Goal: Task Accomplishment & Management: Complete application form

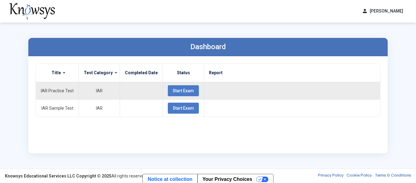
click at [168, 92] on button "Start Exam" at bounding box center [183, 90] width 31 height 11
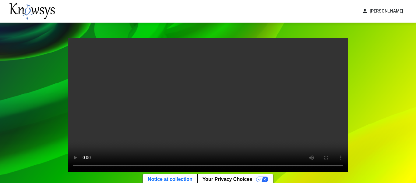
click at [247, 134] on video "Your browser does not support the video tag." at bounding box center [208, 105] width 280 height 134
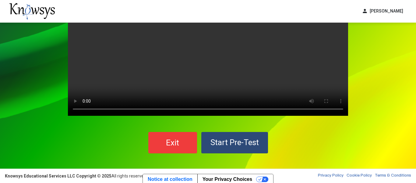
click at [244, 141] on span "Start Pre-Test" at bounding box center [235, 141] width 48 height 9
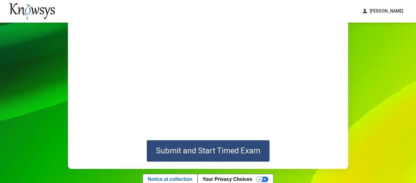
scroll to position [96, 0]
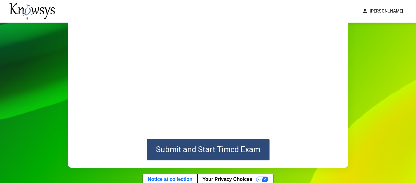
click at [232, 154] on button "Submit and Start Timed Exam" at bounding box center [208, 149] width 123 height 21
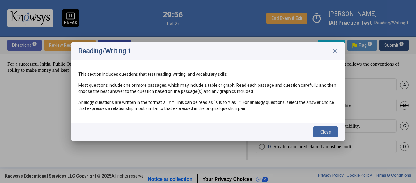
click at [323, 132] on span "Close" at bounding box center [326, 131] width 11 height 5
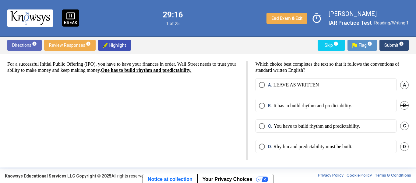
click at [279, 125] on p "You have to build rhythm and predictability." at bounding box center [317, 126] width 86 height 6
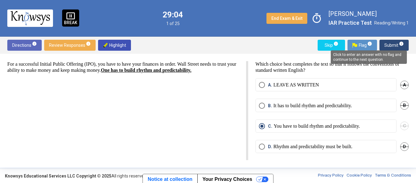
click at [400, 41] on span "info" at bounding box center [401, 43] width 5 height 5
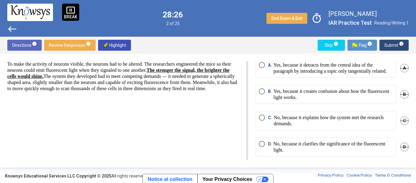
scroll to position [18, 0]
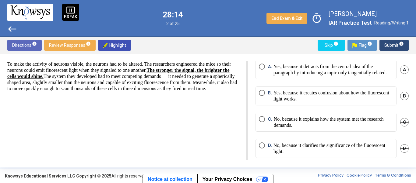
click at [319, 152] on p "No, because it clarifies the significance of the fluorescent light." at bounding box center [334, 148] width 120 height 12
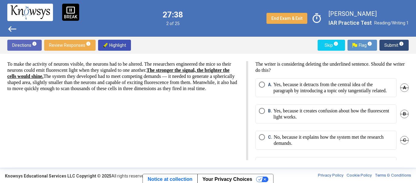
scroll to position [29, 0]
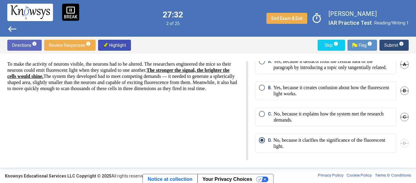
click at [397, 49] on span "Submit info" at bounding box center [395, 45] width 20 height 11
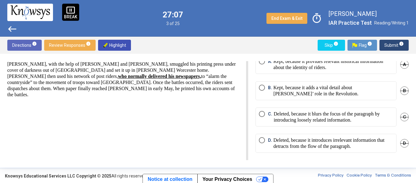
click at [345, 123] on p "Deleted, because it blurs the focus of the paragraph by introducing loosely rel…" at bounding box center [333, 117] width 119 height 12
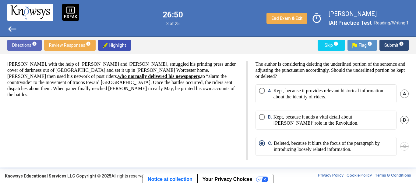
drag, startPoint x: 371, startPoint y: 69, endPoint x: 363, endPoint y: 71, distance: 8.2
click at [363, 71] on p "The author is considering deleting the underlined portion of the sentence and a…" at bounding box center [332, 70] width 153 height 18
click at [147, 111] on div "[PERSON_NAME], with the help of [PERSON_NAME] and [PERSON_NAME], smuggled his p…" at bounding box center [127, 110] width 241 height 99
click at [394, 47] on span "Submit info" at bounding box center [395, 45] width 20 height 11
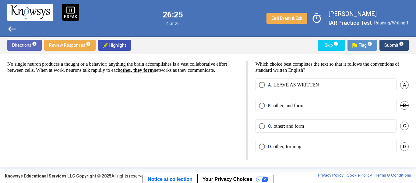
click at [308, 85] on p "LEAVE AS WRITTEN" at bounding box center [297, 85] width 46 height 6
click at [395, 44] on span "Submit info" at bounding box center [395, 45] width 20 height 11
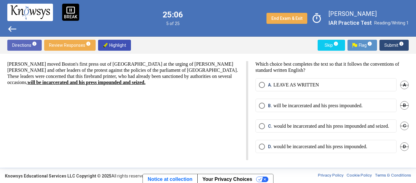
click at [321, 108] on p "will be incarcerated and his press impounded." at bounding box center [318, 105] width 89 height 6
click at [291, 143] on p "would be incarcerated and his press impounded." at bounding box center [321, 146] width 94 height 6
click at [405, 48] on button "Submit info" at bounding box center [394, 45] width 29 height 11
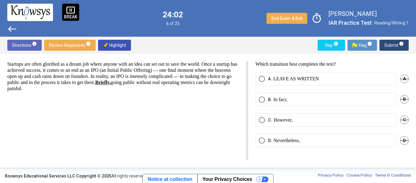
click at [265, 101] on span "B. In fact," at bounding box center [276, 99] width 22 height 6
click at [404, 48] on span "Submit info" at bounding box center [395, 45] width 20 height 11
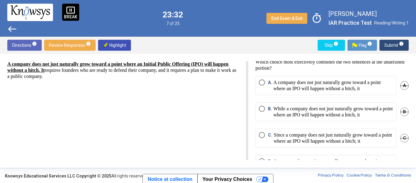
scroll to position [2, 0]
click at [333, 84] on p "A company does not just naturally grow toward a point where an IPO will happen …" at bounding box center [334, 85] width 120 height 12
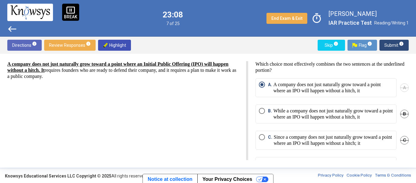
click at [409, 51] on div "Directions info Review Responses info Highlight Skip info Flag info Submit info" at bounding box center [208, 45] width 416 height 17
click at [405, 46] on button "Submit info" at bounding box center [394, 45] width 29 height 11
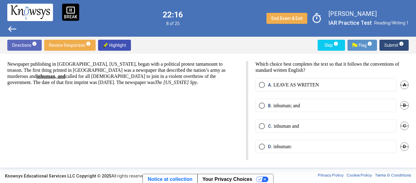
click at [358, 83] on label "A. LEAVE AS WRITTEN" at bounding box center [326, 85] width 134 height 6
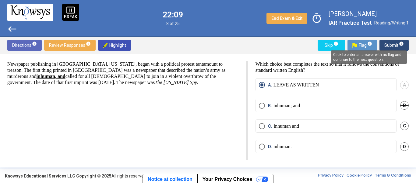
click at [404, 46] on mat-tooltip-component "Click to enter an answer with no flag and continue to the next question." at bounding box center [369, 57] width 85 height 22
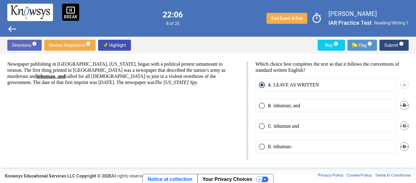
click at [396, 45] on span "Submit info" at bounding box center [395, 45] width 20 height 11
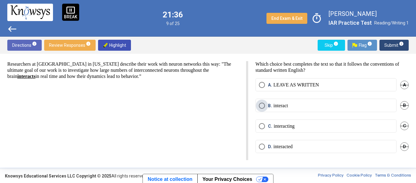
click at [322, 107] on label "B. interact" at bounding box center [326, 105] width 134 height 6
click at [396, 46] on span "Submit info" at bounding box center [395, 45] width 20 height 11
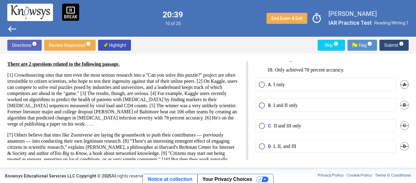
scroll to position [33, 0]
click at [293, 109] on mat-radio-button "B. I and II only" at bounding box center [326, 104] width 141 height 13
click at [298, 101] on mat-radio-button "B. I and II only" at bounding box center [326, 104] width 141 height 13
click at [296, 105] on p "I and II only" at bounding box center [286, 105] width 24 height 6
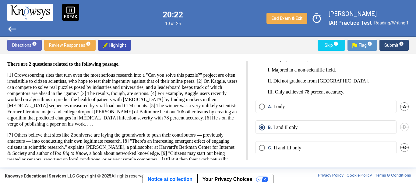
scroll to position [13, 0]
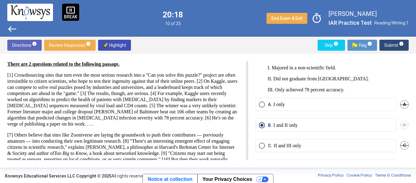
click at [395, 50] on span "Submit info" at bounding box center [395, 45] width 20 height 11
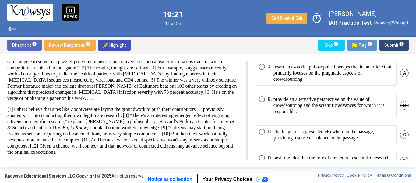
scroll to position [13, 0]
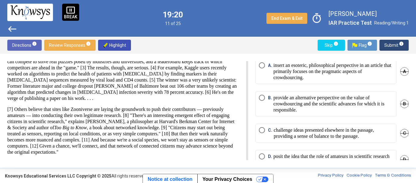
click at [308, 113] on p "provide an alternative perspective on the value of crowdsourcing and the scient…" at bounding box center [334, 103] width 120 height 18
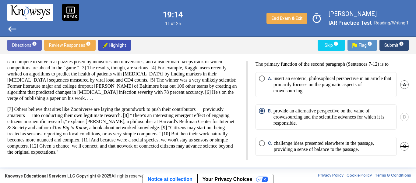
scroll to position [2, 0]
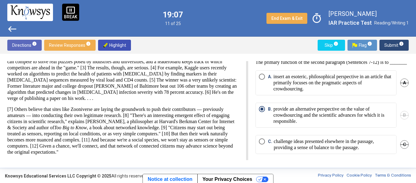
click at [397, 41] on span "Submit info" at bounding box center [395, 45] width 20 height 11
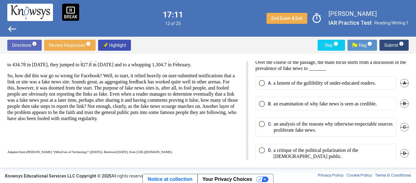
click at [368, 105] on p "an examination of why fake news is seen as credible." at bounding box center [325, 104] width 103 height 6
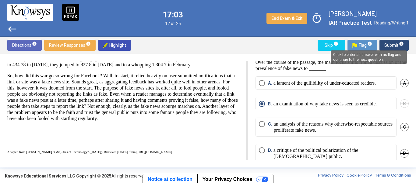
click at [402, 46] on mat-tooltip-component "Click to enter an answer with no flag and continue to the next question." at bounding box center [369, 57] width 85 height 22
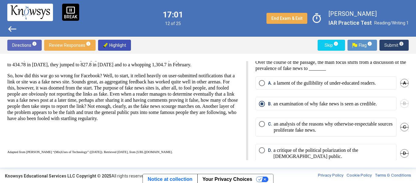
click at [387, 45] on span "Submit info" at bounding box center [395, 45] width 20 height 11
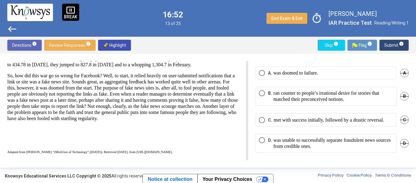
scroll to position [17, 0]
click at [285, 152] on div "D. was unable to successfully separate fraudulent news sources from credible on…" at bounding box center [332, 147] width 153 height 26
click at [285, 147] on p "was unable to successfully separate fraudulent news sources from credible ones." at bounding box center [334, 143] width 120 height 12
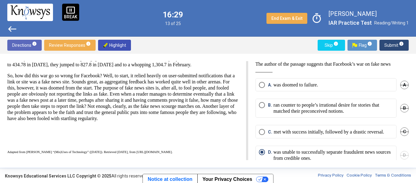
click at [393, 45] on span "Submit info" at bounding box center [395, 45] width 20 height 11
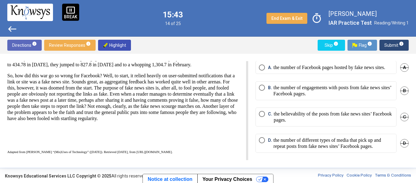
scroll to position [24, 0]
click at [353, 124] on mat-radio-button "C. the believability of the posts from fake news sites’ Facebook pages." at bounding box center [326, 116] width 141 height 19
click at [261, 114] on span "Select an option" at bounding box center [262, 114] width 6 height 6
click at [391, 42] on span "Submit info" at bounding box center [395, 45] width 20 height 11
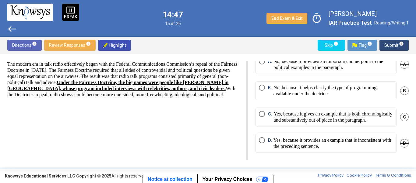
scroll to position [29, 0]
click at [328, 117] on p "Yes, because it gives an example that is both chronologically and substantively…" at bounding box center [333, 117] width 119 height 12
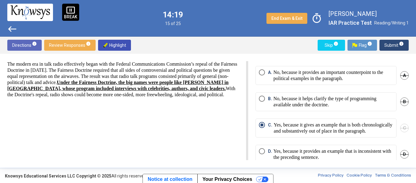
scroll to position [0, 0]
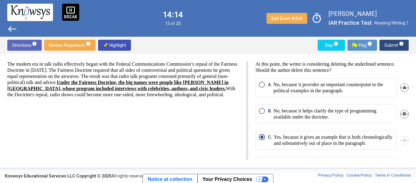
click at [386, 45] on span "Submit info" at bounding box center [395, 45] width 20 height 11
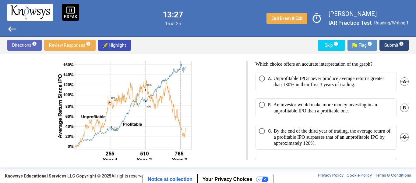
scroll to position [14, 0]
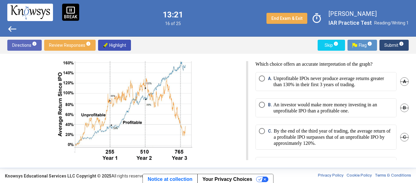
click at [332, 86] on p "Unprofitable IPOs never produce average returns greater than 130% in their firs…" at bounding box center [334, 81] width 120 height 12
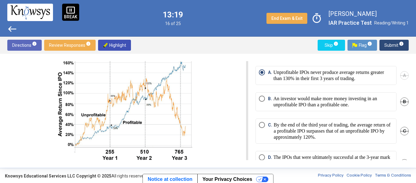
scroll to position [0, 0]
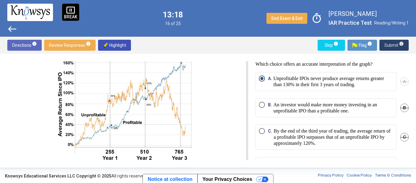
click at [393, 48] on span "Submit info" at bounding box center [395, 45] width 20 height 11
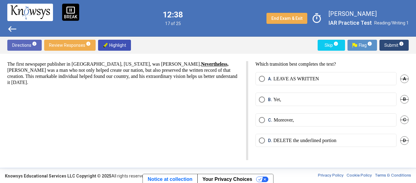
click at [289, 104] on mat-radio-button "B. Yet," at bounding box center [326, 98] width 141 height 13
click at [297, 99] on label "B. Yet," at bounding box center [326, 99] width 134 height 6
click at [395, 42] on span "Submit info" at bounding box center [395, 45] width 20 height 11
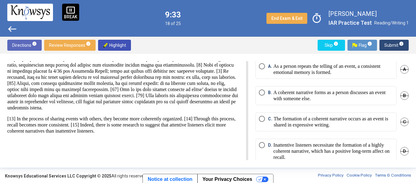
scroll to position [27, 0]
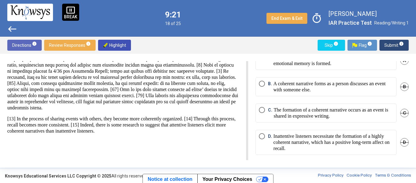
click at [353, 148] on p "Inattentive listeners necessitate the formation of a highly coherent narrative,…" at bounding box center [334, 142] width 120 height 18
click at [401, 47] on span "Submit info" at bounding box center [395, 45] width 20 height 11
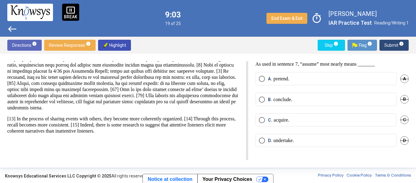
scroll to position [0, 0]
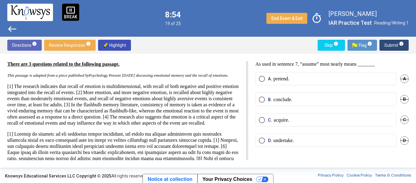
click at [319, 95] on mat-radio-button "B. conclude." at bounding box center [326, 98] width 141 height 13
click at [323, 98] on label "B. conclude." at bounding box center [326, 99] width 134 height 6
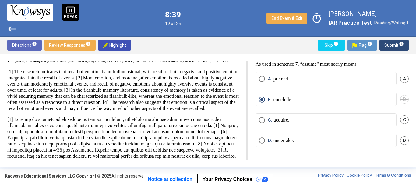
scroll to position [14, 0]
click at [399, 45] on sup "info" at bounding box center [401, 43] width 5 height 5
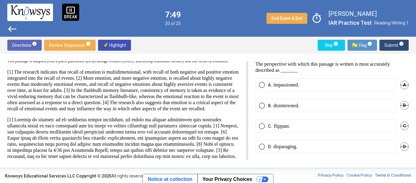
click at [327, 84] on label "A. impassioned." at bounding box center [326, 85] width 134 height 6
click at [394, 44] on span "Submit info" at bounding box center [395, 45] width 20 height 11
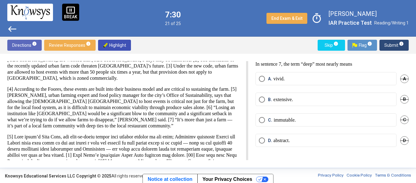
scroll to position [33, 0]
click at [306, 98] on label "B. extensive." at bounding box center [326, 99] width 134 height 6
click at [396, 48] on span "Submit info" at bounding box center [395, 45] width 20 height 11
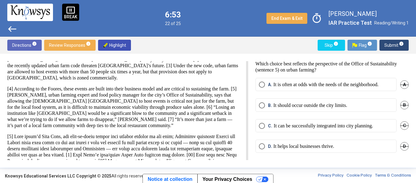
scroll to position [5, 0]
click at [343, 149] on label "D. It helps local businesses thrive." at bounding box center [326, 146] width 134 height 6
drag, startPoint x: 37, startPoint y: 93, endPoint x: 20, endPoint y: 113, distance: 26.6
click at [20, 113] on p "[4] According to the Foores, these events are built into their business model a…" at bounding box center [123, 107] width 232 height 43
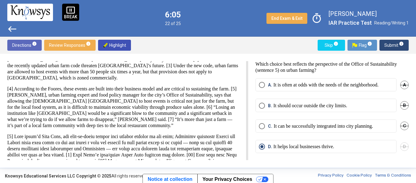
click at [392, 44] on span "Submit info" at bounding box center [395, 45] width 20 height 11
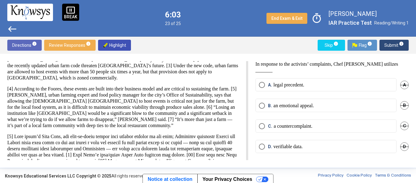
click at [139, 124] on p "[4] According to the Foores, these events are built into their business model a…" at bounding box center [123, 107] width 232 height 43
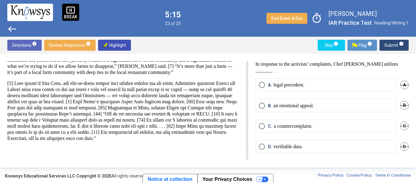
scroll to position [85, 0]
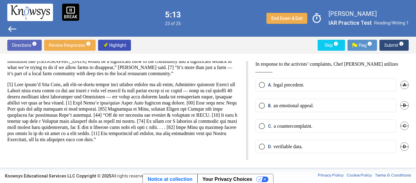
click at [281, 147] on p "verifiable data." at bounding box center [288, 146] width 29 height 6
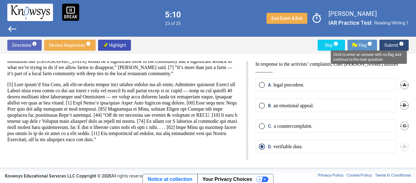
click at [400, 42] on span "info" at bounding box center [401, 43] width 5 height 5
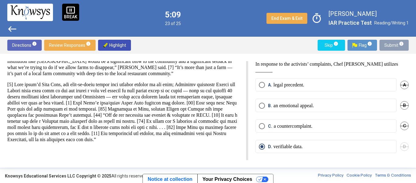
scroll to position [0, 0]
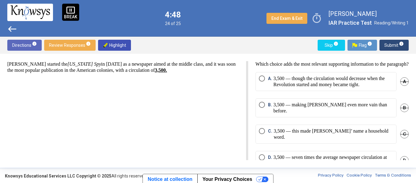
drag, startPoint x: 254, startPoint y: 62, endPoint x: 284, endPoint y: 73, distance: 31.4
click at [284, 73] on div "Which choice adds the most relevant supporting information to the paragraph? A.…" at bounding box center [328, 110] width 161 height 99
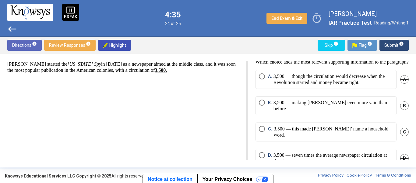
scroll to position [1, 0]
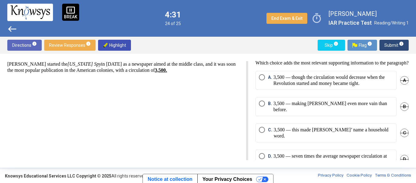
click at [277, 135] on mat-radio-button "C. 3,500 — this made [PERSON_NAME]’ name a household word." at bounding box center [326, 132] width 141 height 19
click at [263, 132] on span "Select an option" at bounding box center [262, 129] width 6 height 6
click at [394, 43] on span "Submit info" at bounding box center [395, 45] width 20 height 11
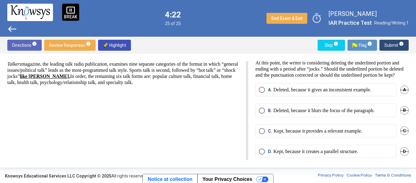
click at [11, 32] on span "west" at bounding box center [12, 29] width 10 height 10
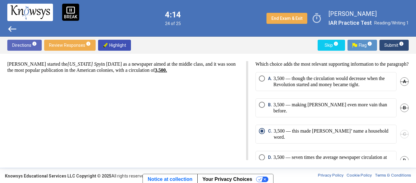
scroll to position [0, 0]
click at [312, 154] on p "3,500 — seven times the average newspaper circulation at that time." at bounding box center [334, 160] width 120 height 12
click at [396, 46] on span "Submit info" at bounding box center [395, 45] width 20 height 11
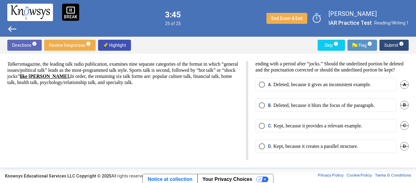
scroll to position [12, 0]
click at [315, 127] on p "Kept, because it provides a relevant example." at bounding box center [318, 126] width 89 height 6
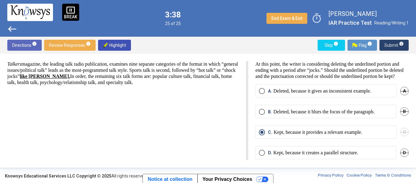
click at [391, 43] on span "Submit info" at bounding box center [395, 45] width 20 height 11
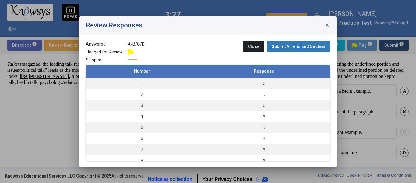
click at [318, 42] on button "Submit All And End Section" at bounding box center [298, 46] width 63 height 11
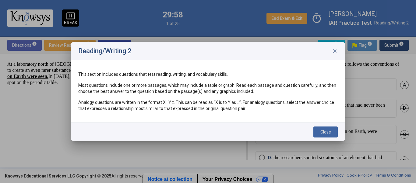
click at [334, 132] on button "Close" at bounding box center [326, 131] width 24 height 11
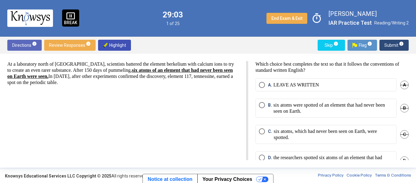
click at [315, 140] on p "six atoms, which had never been seen on Earth, were spotted." at bounding box center [333, 134] width 119 height 12
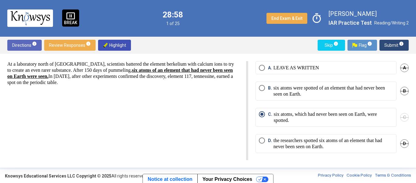
scroll to position [17, 0]
click at [340, 142] on p "the researchers spotted six atoms of an element that had never been seen on Ear…" at bounding box center [334, 143] width 120 height 12
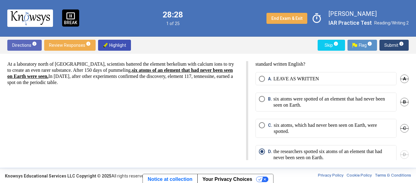
scroll to position [6, 0]
click at [393, 46] on span "Submit info" at bounding box center [395, 45] width 20 height 11
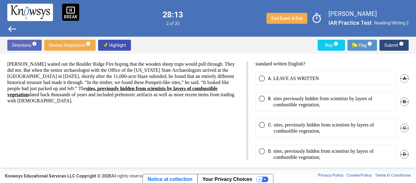
click at [99, 59] on div "[PERSON_NAME] waited out the Boulder Ridge Fire hoping that the wooden sheep tr…" at bounding box center [208, 110] width 416 height 113
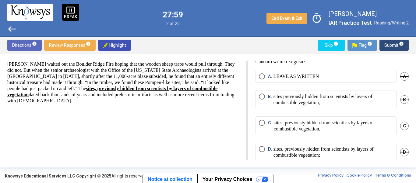
scroll to position [8, 0]
click at [308, 128] on p "sites, previously hidden from scientists by layers of combustible vegetation," at bounding box center [333, 126] width 119 height 12
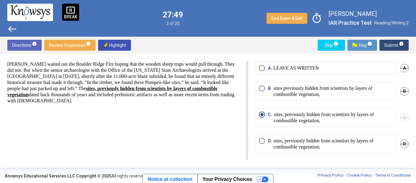
scroll to position [0, 0]
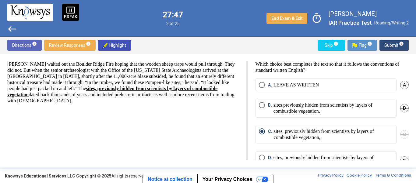
click at [397, 45] on span "Submit info" at bounding box center [395, 45] width 20 height 11
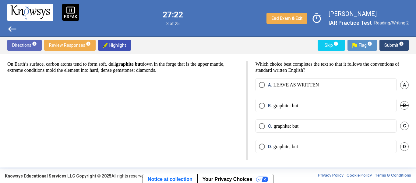
click at [274, 145] on p "graphite, but" at bounding box center [286, 146] width 25 height 6
click at [397, 48] on span "Submit info" at bounding box center [395, 45] width 20 height 11
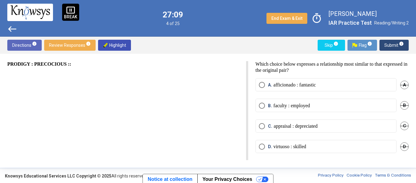
click at [57, 64] on b "PRODIGY : PRECOCIOUS ::" at bounding box center [39, 63] width 64 height 5
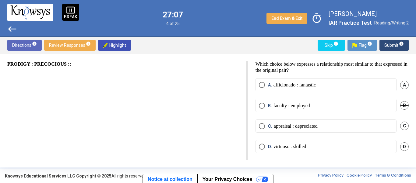
click at [57, 64] on b "PRODIGY : PRECOCIOUS ::" at bounding box center [39, 63] width 64 height 5
click at [288, 87] on p "afficionado : fantastic" at bounding box center [295, 85] width 42 height 6
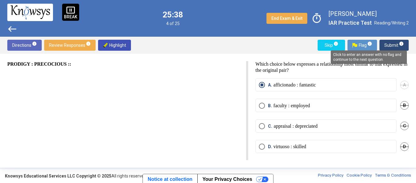
click at [404, 46] on mat-tooltip-component "Click to enter an answer with no flag and continue to the next question." at bounding box center [369, 57] width 85 height 22
click at [396, 45] on span "Submit info" at bounding box center [395, 45] width 20 height 11
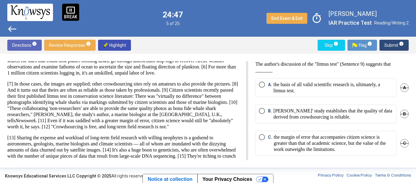
click at [293, 141] on p "the margin of error that accompanies citizen science is greater than that of ac…" at bounding box center [333, 143] width 119 height 18
drag, startPoint x: 6, startPoint y: 106, endPoint x: 105, endPoint y: 121, distance: 100.1
click at [105, 121] on div "There are 3 questions associated with the following passage. [1] The next game-…" at bounding box center [208, 110] width 416 height 113
click at [2, 102] on div "There are 3 questions associated with the following passage. [1] The next game-…" at bounding box center [208, 110] width 416 height 113
click at [393, 46] on span "Submit info" at bounding box center [395, 45] width 20 height 11
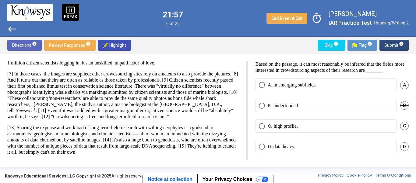
scroll to position [96, 0]
click at [309, 149] on label "D. data heavy." at bounding box center [326, 146] width 134 height 6
click at [387, 40] on span "Submit info" at bounding box center [395, 45] width 20 height 11
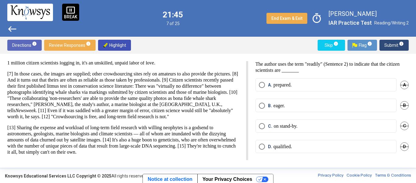
scroll to position [0, 0]
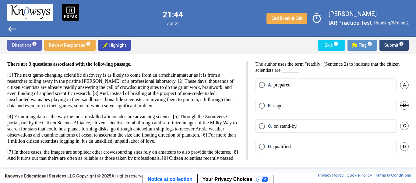
click at [308, 94] on div "A. prepared. A" at bounding box center [332, 88] width 153 height 20
click at [289, 106] on label "B. eager." at bounding box center [326, 105] width 134 height 6
click at [395, 41] on span "Submit info" at bounding box center [395, 45] width 20 height 11
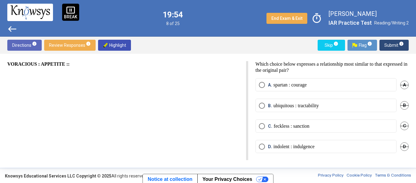
click at [320, 126] on label "C. feckless : sanction" at bounding box center [326, 126] width 134 height 6
click at [389, 46] on span "Submit info" at bounding box center [395, 45] width 20 height 11
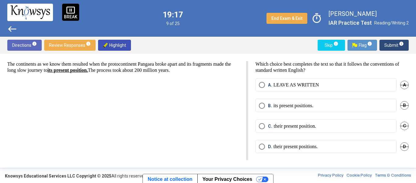
click at [359, 128] on label "C. their present position." at bounding box center [326, 126] width 134 height 6
click at [136, 122] on div "The continents as we know them resulted when the proto­continent Pangaea broke …" at bounding box center [127, 110] width 241 height 99
click at [359, 156] on div "D. their present positions. D" at bounding box center [332, 150] width 153 height 20
click at [365, 148] on label "D. their present positions." at bounding box center [326, 146] width 134 height 6
click at [152, 122] on div "The continents as we know them resulted when the proto­continent Pangaea broke …" at bounding box center [127, 110] width 241 height 99
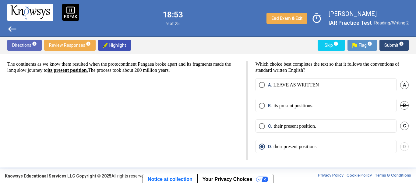
click at [396, 40] on span "Submit info" at bounding box center [395, 45] width 20 height 11
click at [399, 42] on sup "info" at bounding box center [401, 43] width 5 height 5
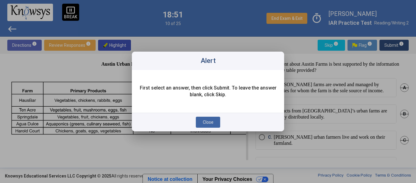
click at [211, 122] on span "Close" at bounding box center [208, 121] width 11 height 5
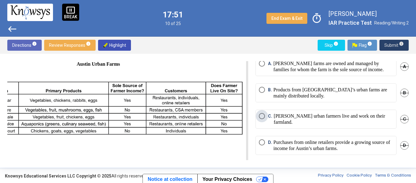
scroll to position [22, 0]
click at [376, 116] on p "[PERSON_NAME] urban farmers live and work on their farmland." at bounding box center [333, 118] width 119 height 12
click at [401, 49] on span "Submit info" at bounding box center [395, 45] width 20 height 11
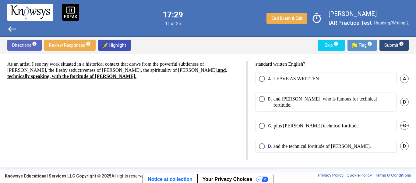
scroll to position [6, 0]
click at [326, 77] on label "A. LEAVE AS WRITTEN" at bounding box center [326, 79] width 134 height 6
click at [405, 43] on button "Submit info" at bounding box center [394, 45] width 29 height 11
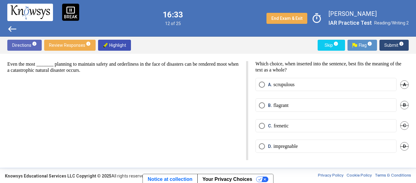
scroll to position [0, 0]
click at [312, 82] on label "A. scrupulous" at bounding box center [326, 84] width 134 height 6
click at [394, 49] on span "Submit info" at bounding box center [395, 45] width 20 height 11
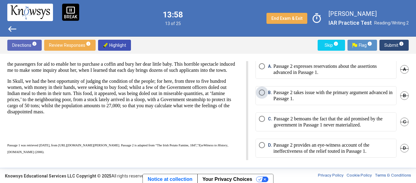
scroll to position [23, 0]
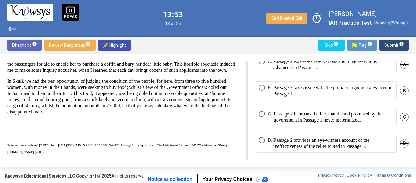
click at [276, 148] on p "Passage 2 provides an eye-witness account of the ineffectiveness of the relief …" at bounding box center [334, 143] width 120 height 12
click at [397, 49] on span "Submit info" at bounding box center [395, 45] width 20 height 11
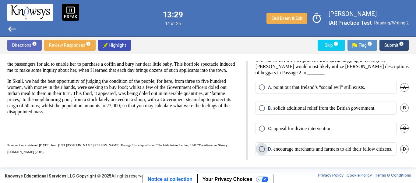
scroll to position [4, 0]
click at [380, 85] on label "A. point out that Ireland’s “social evil” still exists." at bounding box center [326, 87] width 134 height 6
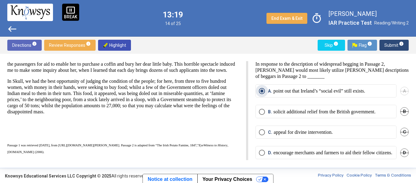
click at [402, 44] on span "info" at bounding box center [401, 43] width 5 height 5
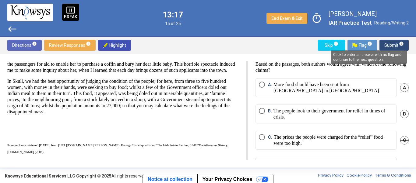
click at [176, 131] on p at bounding box center [123, 133] width 232 height 6
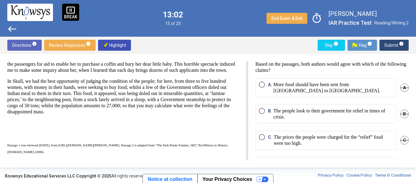
click at [367, 113] on p "The people look to their government for relief in times of crisis." at bounding box center [334, 114] width 120 height 12
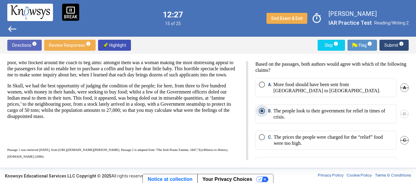
scroll to position [143, 0]
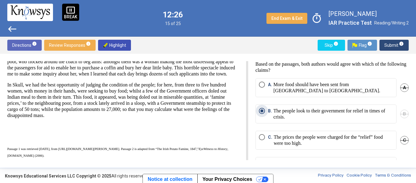
click at [401, 48] on span "Submit info" at bounding box center [395, 45] width 20 height 11
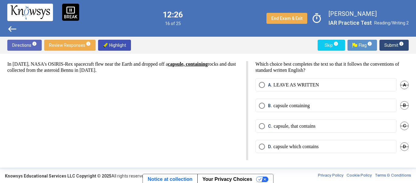
scroll to position [0, 0]
click at [364, 87] on label "A. LEAVE AS WRITTEN" at bounding box center [326, 85] width 134 height 6
click at [400, 45] on span "info" at bounding box center [401, 43] width 5 height 5
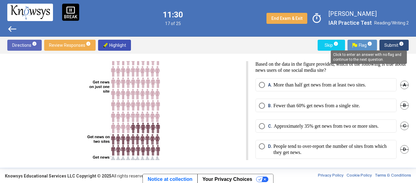
scroll to position [43, 0]
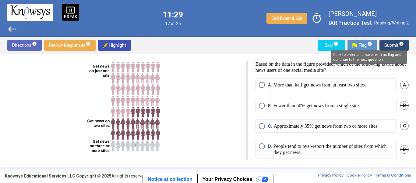
click at [169, 125] on p at bounding box center [123, 86] width 232 height 137
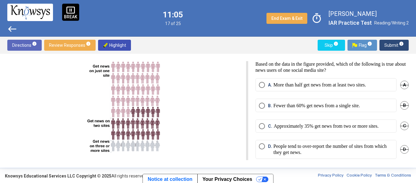
click at [280, 128] on p "Approximately 35% get news from two or more sites." at bounding box center [326, 126] width 105 height 6
click at [202, 141] on p at bounding box center [123, 86] width 232 height 137
click at [409, 56] on div "Based on the data in the figure provided, which of the following is true about …" at bounding box center [208, 110] width 416 height 113
click at [400, 45] on span "info" at bounding box center [401, 43] width 5 height 5
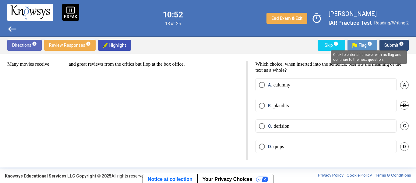
scroll to position [0, 0]
click at [170, 85] on div "Many movies receive _______ and great reviews from the critics but flop at the …" at bounding box center [127, 110] width 241 height 99
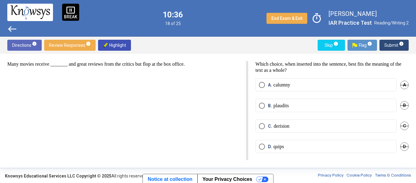
click at [308, 103] on label "B. plaudits" at bounding box center [326, 105] width 134 height 6
click at [408, 45] on button "Submit info" at bounding box center [394, 45] width 29 height 11
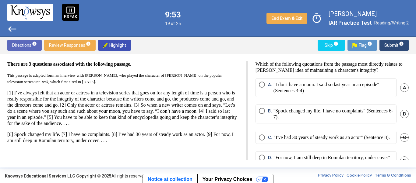
click at [317, 81] on p ""I don't have a moon. I said so last year in an episode" (Sentences 3-4)." at bounding box center [334, 87] width 120 height 12
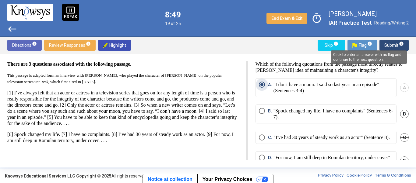
click at [401, 43] on span "info" at bounding box center [401, 43] width 5 height 5
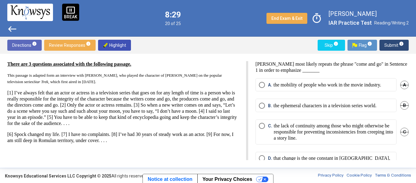
scroll to position [24, 0]
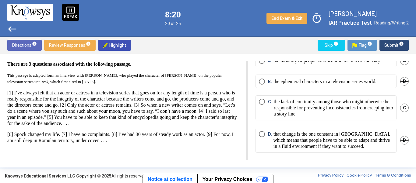
click at [37, 108] on p "[1] I’ve always felt that an actor or actress in a television series that goes …" at bounding box center [123, 108] width 232 height 37
click at [326, 135] on p "that change is the one constant in [GEOGRAPHIC_DATA], which means that people h…" at bounding box center [334, 140] width 120 height 18
click at [361, 102] on p "the lack of continuity among those who might otherwise be responsible for preve…" at bounding box center [333, 107] width 119 height 18
click at [396, 48] on span "Submit info" at bounding box center [395, 45] width 20 height 11
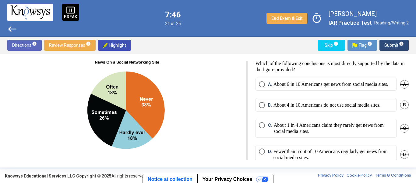
scroll to position [1, 0]
click at [314, 108] on p "About 4 in 10 Americans do not use social media sites." at bounding box center [327, 105] width 107 height 6
click at [385, 47] on span "Submit info" at bounding box center [395, 45] width 20 height 11
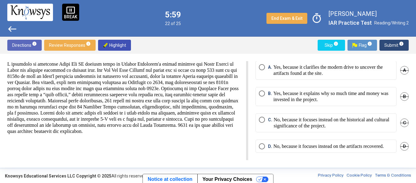
scroll to position [26, 0]
click at [306, 124] on p "No, because it focuses instead on the historical and cultural significance of t…" at bounding box center [333, 122] width 119 height 12
click at [393, 48] on span "Submit info" at bounding box center [395, 45] width 20 height 11
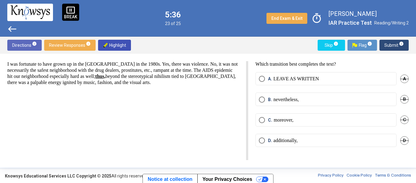
click at [321, 96] on label "B. nevertheless," at bounding box center [326, 99] width 134 height 6
click at [396, 45] on span "Submit info" at bounding box center [395, 45] width 20 height 11
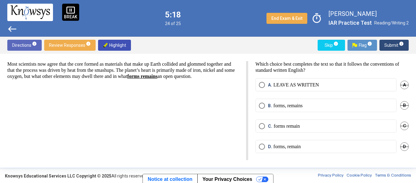
click at [283, 108] on p "forms, remains" at bounding box center [288, 105] width 29 height 6
click at [392, 47] on span "Submit info" at bounding box center [395, 45] width 20 height 11
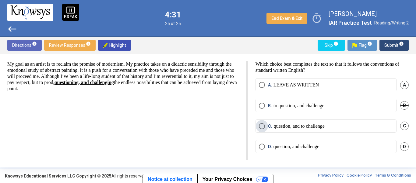
click at [267, 128] on span "C. question, and to challenge" at bounding box center [295, 126] width 60 height 6
click at [398, 45] on span "Submit info" at bounding box center [395, 45] width 20 height 11
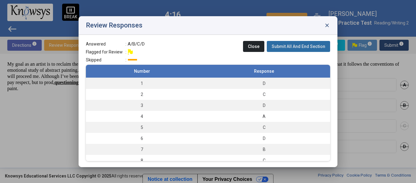
click at [302, 45] on span "Submit All And End Section" at bounding box center [299, 46] width 54 height 5
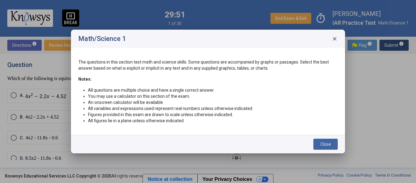
click at [325, 140] on button "Close" at bounding box center [326, 143] width 24 height 11
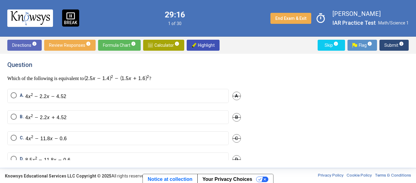
click at [169, 47] on span "Calculator info" at bounding box center [163, 45] width 31 height 11
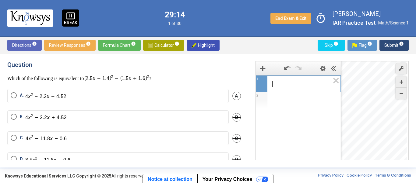
click at [286, 87] on div "​" at bounding box center [298, 82] width 85 height 15
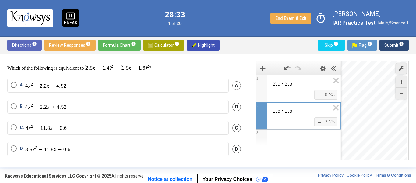
click at [190, 97] on div "A. A" at bounding box center [124, 88] width 234 height 21
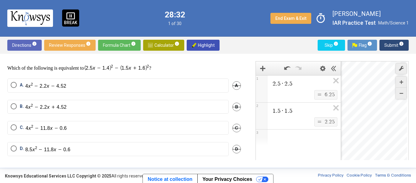
scroll to position [13, 0]
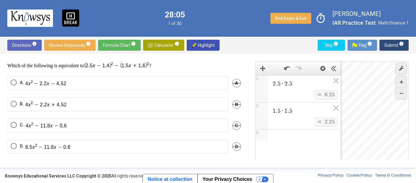
click at [304, 105] on div "1 . 5 · 1 . 5" at bounding box center [298, 109] width 85 height 15
click at [53, 105] on img "Select an option" at bounding box center [45, 104] width 41 height 7
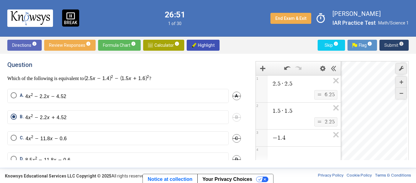
click at [390, 41] on span "Submit info" at bounding box center [395, 45] width 20 height 11
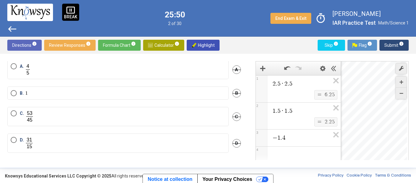
scroll to position [62, 0]
click at [63, 140] on label "D." at bounding box center [118, 144] width 215 height 12
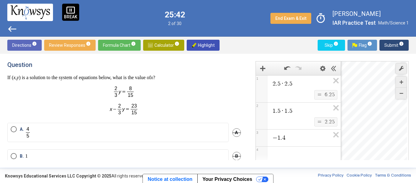
click at [400, 47] on span "Submit info" at bounding box center [395, 45] width 20 height 11
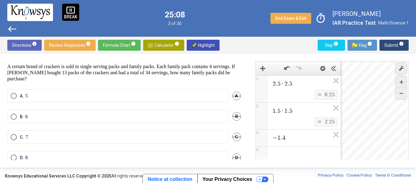
scroll to position [22, 0]
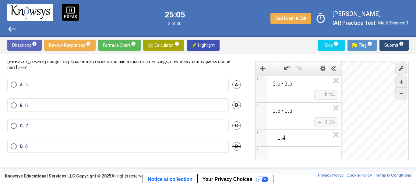
click at [236, 142] on span "D" at bounding box center [237, 146] width 9 height 9
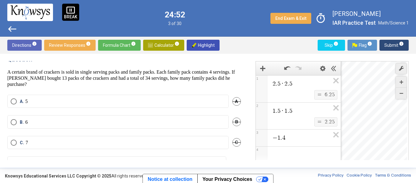
scroll to position [5, 0]
click at [207, 139] on mat-radio-button "C. 7" at bounding box center [118, 142] width 222 height 13
click at [11, 141] on span "Select an option" at bounding box center [14, 142] width 6 height 6
click at [394, 42] on span "Submit info" at bounding box center [395, 45] width 20 height 11
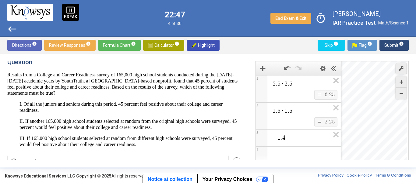
scroll to position [80, 0]
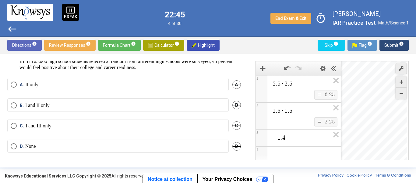
click at [91, 147] on label "D. None" at bounding box center [118, 146] width 215 height 6
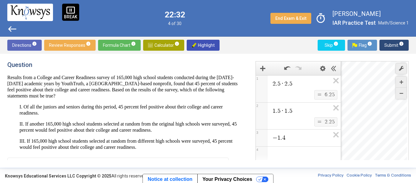
click at [390, 44] on span "Submit info" at bounding box center [395, 45] width 20 height 11
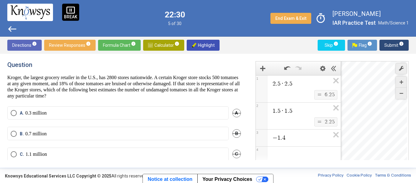
click at [132, 39] on div "Directions info Review Responses info Formula Chart info Calculator info Highli…" at bounding box center [208, 45] width 416 height 17
click at [130, 40] on span "Formula Chart info" at bounding box center [119, 45] width 33 height 11
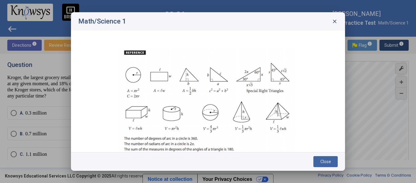
scroll to position [13, 0]
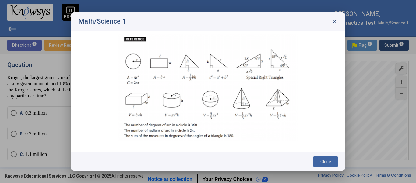
click at [336, 22] on span "close" at bounding box center [335, 21] width 6 height 6
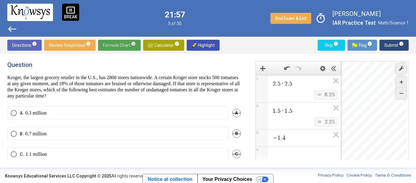
click at [296, 137] on span "− 1 . 4" at bounding box center [301, 137] width 58 height 7
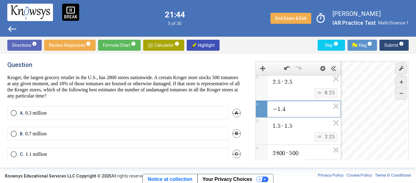
scroll to position [16, 0]
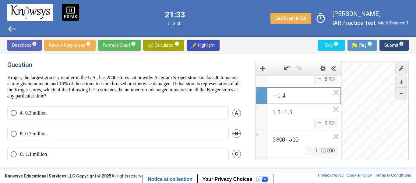
click at [319, 141] on span "2 8 0 0 · 5 0 0" at bounding box center [301, 139] width 58 height 7
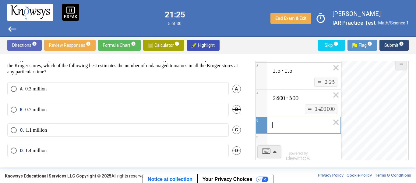
scroll to position [24, 0]
click at [22, 130] on span "C." at bounding box center [23, 129] width 6 height 6
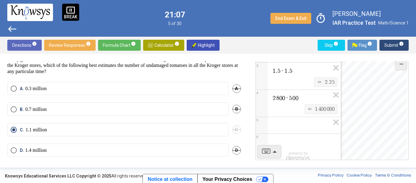
click at [389, 42] on span "Submit info" at bounding box center [395, 45] width 20 height 11
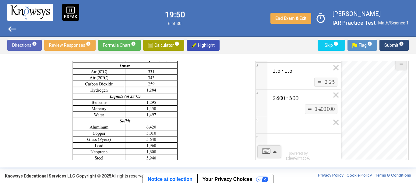
scroll to position [195, 0]
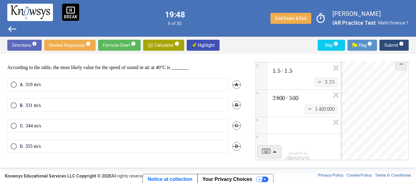
click at [235, 107] on span "B" at bounding box center [237, 105] width 9 height 9
click at [236, 85] on span "A" at bounding box center [237, 84] width 9 height 9
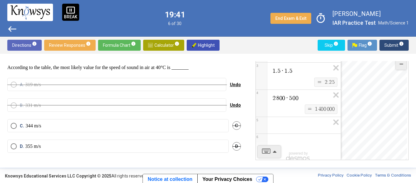
click at [215, 149] on mat-radio-button "D. 355 m/s" at bounding box center [118, 145] width 222 height 13
click at [217, 146] on label "D. 355 m/s" at bounding box center [118, 146] width 215 height 6
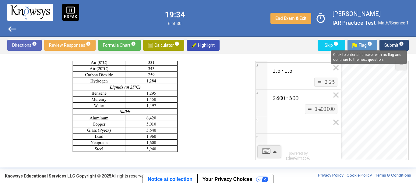
click at [403, 41] on span "info" at bounding box center [401, 43] width 5 height 5
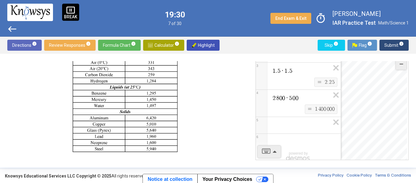
click at [391, 45] on span "Submit info" at bounding box center [395, 45] width 20 height 11
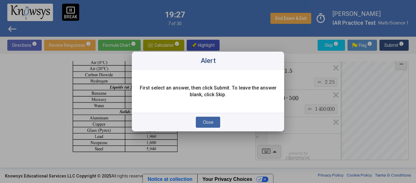
click at [135, 55] on div "Alert" at bounding box center [208, 61] width 152 height 18
click at [206, 121] on span "Close" at bounding box center [208, 121] width 11 height 5
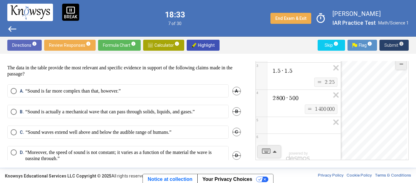
scroll to position [218, 0]
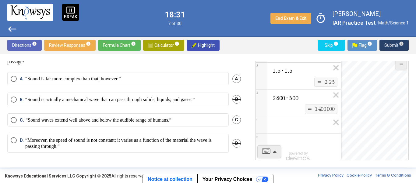
click at [198, 141] on p "“Moreover, the speed of sound is not constant; it varies as a function of the m…" at bounding box center [125, 143] width 200 height 12
click at [396, 47] on span "Submit info" at bounding box center [395, 45] width 20 height 11
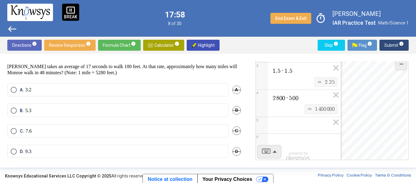
scroll to position [11, 0]
click at [290, 123] on span "Expression 5:" at bounding box center [301, 124] width 58 height 7
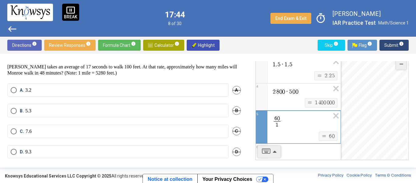
scroll to position [44, 0]
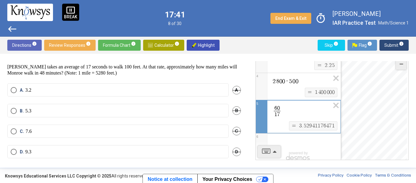
drag, startPoint x: 300, startPoint y: 126, endPoint x: 341, endPoint y: 128, distance: 41.5
click at [341, 128] on div "1 . 5 · 1 . 5 $$ = $$ 2 . 2 5 3 2 8 0 0 · 5 0 0 $$ = $$ 1 4 0 0 0 0 0 4 6 0 1 7…" at bounding box center [298, 103] width 85 height 114
click at [300, 123] on span "3" at bounding box center [300, 125] width 3 height 5
click at [300, 125] on span "3" at bounding box center [300, 125] width 3 height 5
drag, startPoint x: 300, startPoint y: 125, endPoint x: 308, endPoint y: 124, distance: 8.1
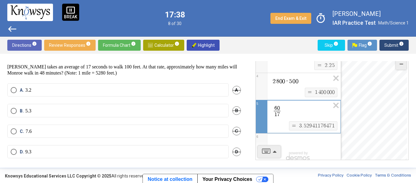
click at [308, 124] on span "3 . 5 2 9 4 1 1 7 6 4 7 1" at bounding box center [317, 125] width 37 height 7
click at [299, 125] on span "3 . 5 2 9 4 1 1 7 6 4 7 1" at bounding box center [317, 125] width 37 height 7
drag, startPoint x: 297, startPoint y: 125, endPoint x: 313, endPoint y: 124, distance: 15.6
click at [313, 124] on span "3 . 5 2 9 4 1 1 7 6 4 7 1" at bounding box center [317, 125] width 37 height 7
click at [300, 113] on span "6 0 1 7 ​" at bounding box center [301, 112] width 58 height 14
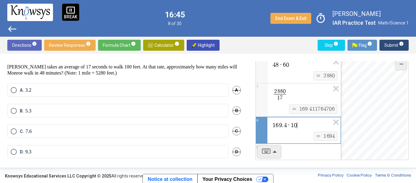
scroll to position [132, 0]
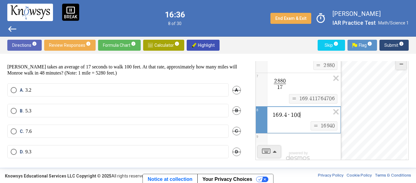
click at [84, 89] on label "A. 3.2" at bounding box center [118, 90] width 215 height 6
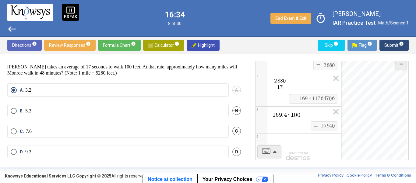
click at [396, 46] on span "Submit info" at bounding box center [395, 45] width 20 height 11
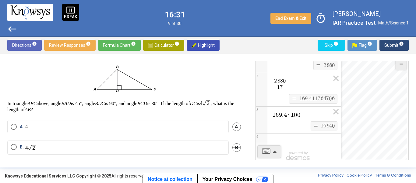
click at [311, 116] on span "1 6 9 . 4 · 1 0 0" at bounding box center [301, 114] width 58 height 7
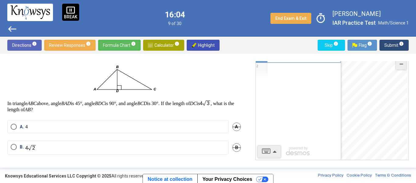
scroll to position [28, 0]
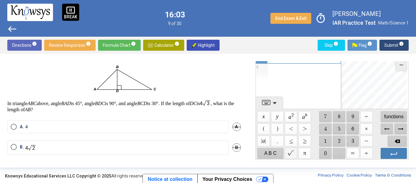
click at [290, 154] on span "$$" at bounding box center [291, 153] width 12 height 11
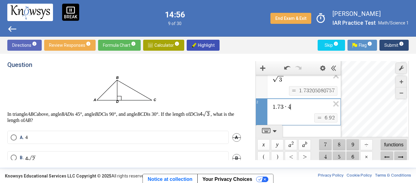
scroll to position [54, 0]
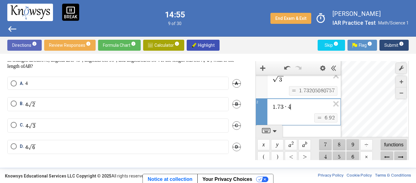
click at [42, 144] on label "D." at bounding box center [118, 146] width 215 height 7
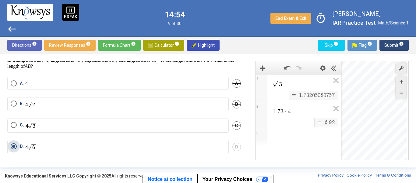
scroll to position [0, 0]
click at [394, 45] on span "Submit info" at bounding box center [395, 45] width 20 height 11
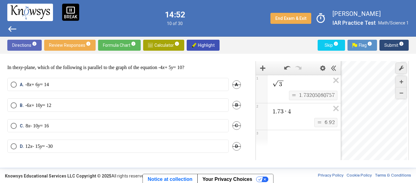
scroll to position [10, 0]
click at [295, 110] on div "1 . 7 3 · 4 $$ = $$ 6 . 9 2" at bounding box center [298, 116] width 85 height 27
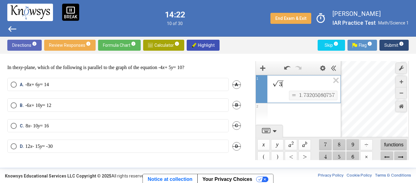
scroll to position [0, 0]
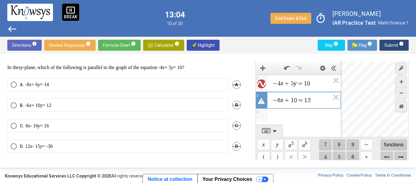
click at [297, 100] on span "=" at bounding box center [300, 100] width 7 height 6
drag, startPoint x: 326, startPoint y: 99, endPoint x: 249, endPoint y: 100, distance: 77.1
click at [249, 100] on div "**********" at bounding box center [328, 110] width 161 height 99
click at [148, 126] on label "C. 8 x - 10 y = 16" at bounding box center [118, 126] width 215 height 6
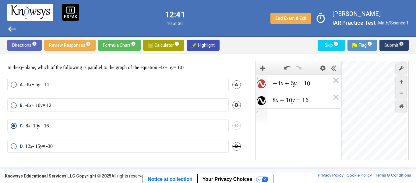
click at [390, 43] on span "Submit info" at bounding box center [395, 45] width 20 height 11
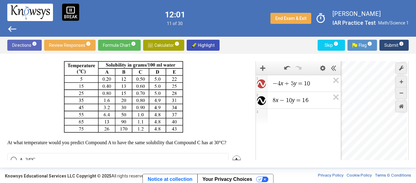
scroll to position [74, 0]
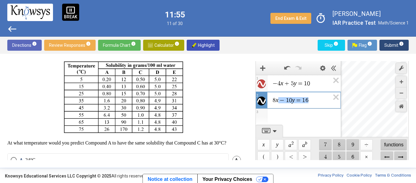
drag, startPoint x: 316, startPoint y: 96, endPoint x: 282, endPoint y: 82, distance: 37.0
click at [282, 82] on span "− 4 x + 5 y = 1 0 1 ******* 8 x − 1 0 y = 1 6 2" at bounding box center [298, 92] width 85 height 34
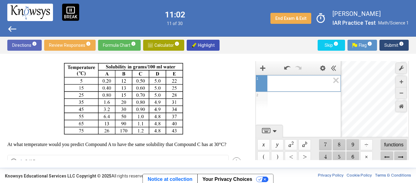
scroll to position [162, 0]
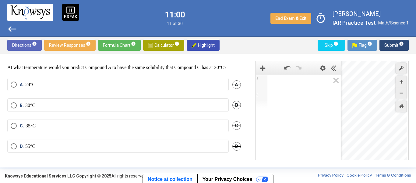
click at [237, 85] on span "A" at bounding box center [237, 84] width 9 height 9
click at [235, 102] on span "B" at bounding box center [237, 105] width 9 height 9
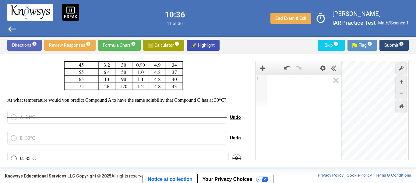
scroll to position [118, 0]
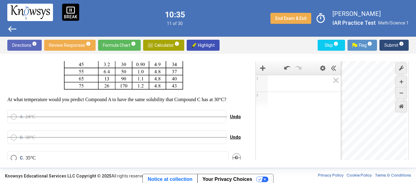
click at [230, 119] on span "Undo" at bounding box center [235, 116] width 11 height 5
click at [234, 139] on span "Undo" at bounding box center [235, 136] width 11 height 5
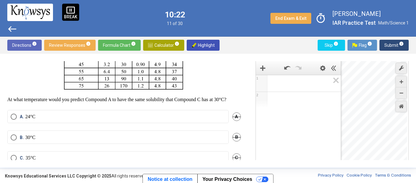
click at [179, 15] on label "10:22" at bounding box center [175, 15] width 20 height 8
click at [163, 15] on div "pause_presentation BREAK west 10:21 11 of 30 End Exam & Exit timer [PERSON_NAME…" at bounding box center [208, 18] width 416 height 37
click at [163, 15] on div "pause_presentation BREAK west 10:20 11 of 30 End Exam & Exit timer [PERSON_NAME…" at bounding box center [208, 18] width 416 height 37
click at [325, 20] on span "timer" at bounding box center [321, 18] width 14 height 14
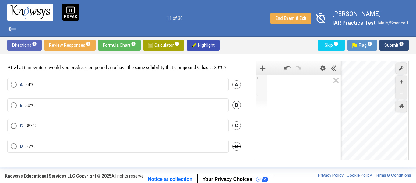
scroll to position [157, 0]
click at [84, 87] on label "A. 24°C" at bounding box center [118, 84] width 215 height 6
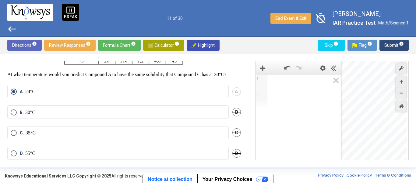
scroll to position [144, 0]
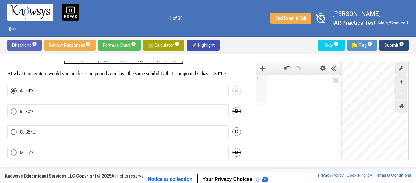
click at [391, 45] on span "Submit info" at bounding box center [395, 45] width 20 height 11
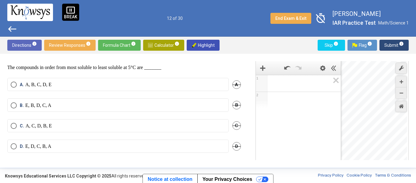
scroll to position [162, 0]
click at [237, 107] on span "B" at bounding box center [237, 105] width 9 height 9
click at [235, 150] on span "D" at bounding box center [237, 146] width 9 height 9
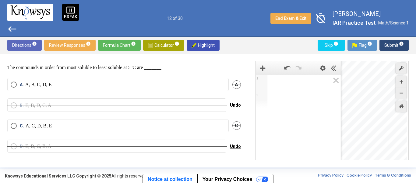
scroll to position [163, 0]
click at [46, 129] on p "A, C, D, B, E" at bounding box center [39, 126] width 26 height 6
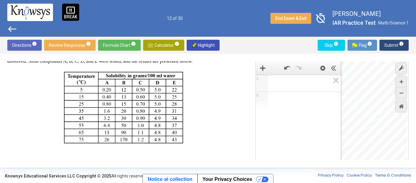
scroll to position [64, 0]
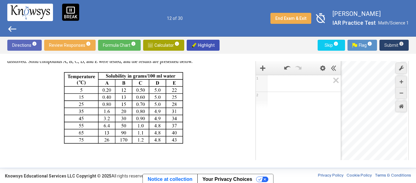
click at [398, 44] on span "Submit info" at bounding box center [395, 45] width 20 height 11
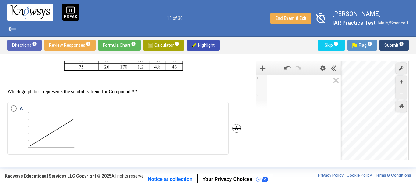
scroll to position [137, 0]
click at [73, 130] on img "Select an option" at bounding box center [52, 128] width 54 height 46
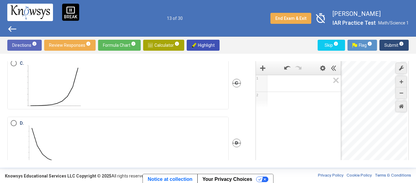
scroll to position [307, 0]
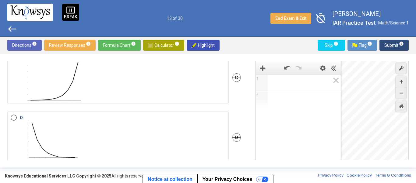
click at [60, 98] on img "Select an option" at bounding box center [56, 78] width 61 height 46
click at [394, 51] on div "Directions info Review Responses info Formula Chart info Calculator info Highli…" at bounding box center [208, 45] width 416 height 17
click at [391, 48] on span "Submit info" at bounding box center [395, 45] width 20 height 11
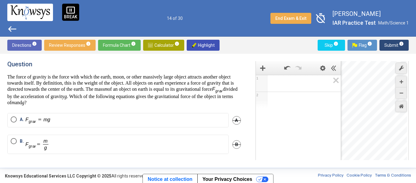
scroll to position [2, 0]
click at [101, 120] on label "A." at bounding box center [118, 119] width 215 height 8
click at [392, 45] on span "Submit info" at bounding box center [395, 45] width 20 height 11
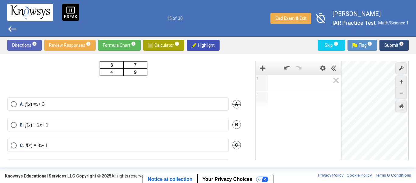
scroll to position [43, 0]
click at [66, 130] on mat-radio-button "B. f ( x ) = 2 x + 1" at bounding box center [118, 123] width 222 height 13
click at [64, 127] on label "B. f ( x ) = 2 x + 1" at bounding box center [118, 124] width 215 height 6
click at [406, 48] on button "Submit info" at bounding box center [394, 45] width 29 height 11
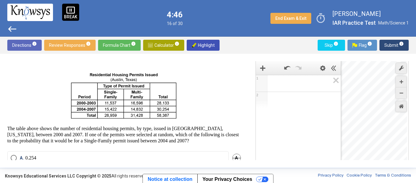
scroll to position [8, 0]
drag, startPoint x: 156, startPoint y: 113, endPoint x: 173, endPoint y: 114, distance: 17.4
click at [173, 114] on img at bounding box center [124, 92] width 111 height 53
click at [163, 115] on img at bounding box center [124, 92] width 111 height 53
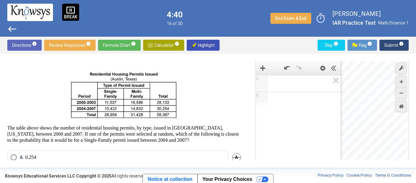
click at [279, 86] on span "Expression 1:" at bounding box center [301, 83] width 58 height 7
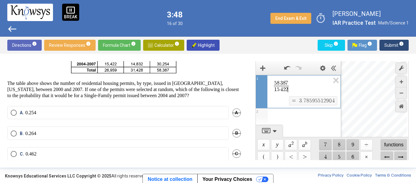
scroll to position [56, 0]
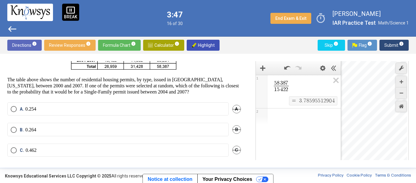
click at [181, 124] on mat-radio-button "B. 0.264" at bounding box center [118, 129] width 222 height 13
click at [183, 127] on label "B. 0.264" at bounding box center [118, 129] width 215 height 6
click at [392, 46] on span "Submit info" at bounding box center [395, 45] width 20 height 11
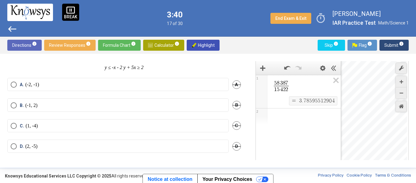
scroll to position [0, 0]
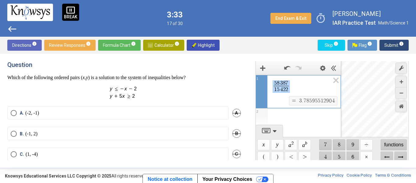
drag, startPoint x: 291, startPoint y: 92, endPoint x: 273, endPoint y: 85, distance: 19.8
click at [273, 85] on span "5 8 3 8 7 1 5 4 2 2 ​" at bounding box center [301, 87] width 58 height 14
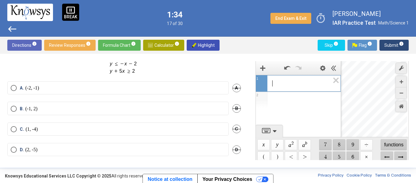
scroll to position [26, 0]
click at [103, 109] on label "B. (-1, 2)" at bounding box center [118, 108] width 215 height 6
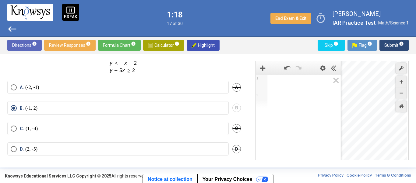
click at [390, 43] on span "Submit info" at bounding box center [395, 45] width 20 height 11
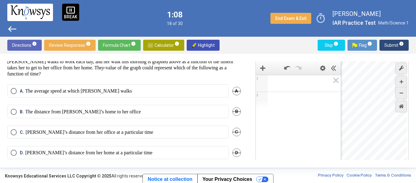
scroll to position [73, 0]
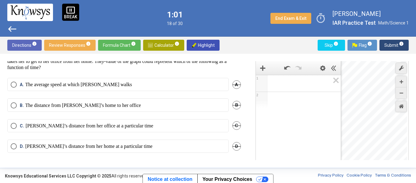
click at [113, 146] on p "[PERSON_NAME]’s distance from her home at a particular time" at bounding box center [88, 146] width 127 height 6
click at [120, 131] on mat-radio-button "C. [PERSON_NAME]’s distance from her office at a particular time" at bounding box center [118, 125] width 222 height 13
click at [114, 122] on mat-radio-button "C. [PERSON_NAME]’s distance from her office at a particular time" at bounding box center [118, 125] width 222 height 13
click at [117, 126] on p "[PERSON_NAME]’s distance from her office at a particular time" at bounding box center [90, 126] width 128 height 6
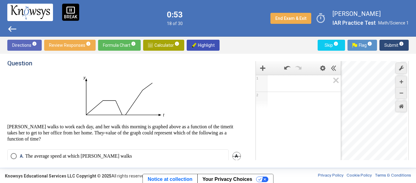
scroll to position [73, 0]
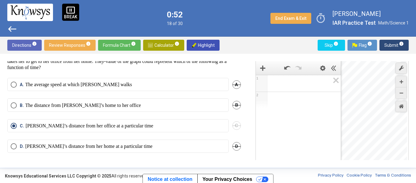
click at [393, 42] on span "Submit info" at bounding box center [395, 45] width 20 height 11
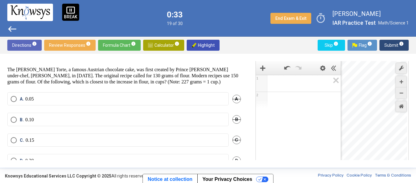
scroll to position [7, 0]
click at [269, 83] on div "Expression List" at bounding box center [298, 82] width 85 height 15
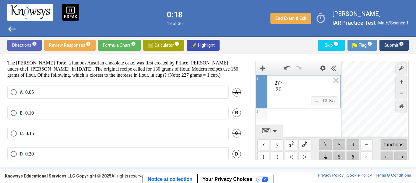
scroll to position [16, 0]
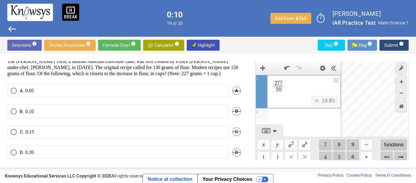
click at [66, 135] on label "C. 0.15" at bounding box center [118, 132] width 215 height 6
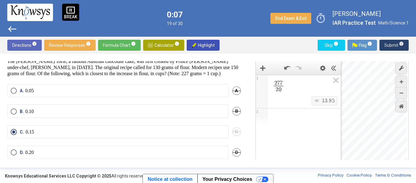
click at [395, 41] on span "Submit info" at bounding box center [395, 45] width 20 height 11
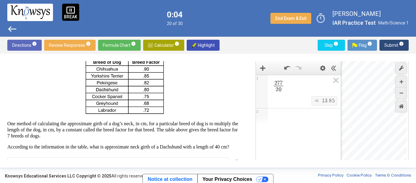
scroll to position [30, 0]
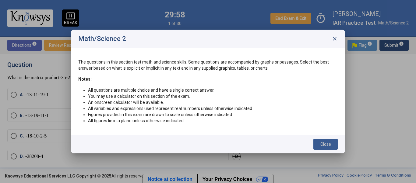
click at [333, 142] on button "Close" at bounding box center [326, 143] width 24 height 11
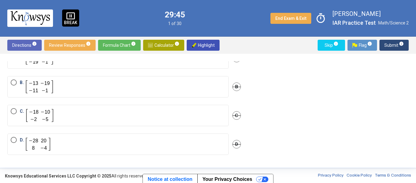
scroll to position [51, 0]
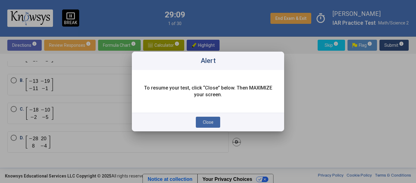
click at [210, 122] on span "Close" at bounding box center [208, 121] width 11 height 5
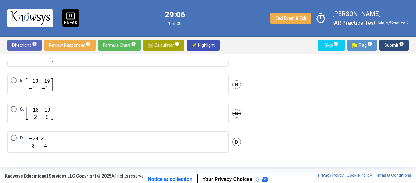
click at [324, 46] on span "Skip info" at bounding box center [332, 45] width 18 height 11
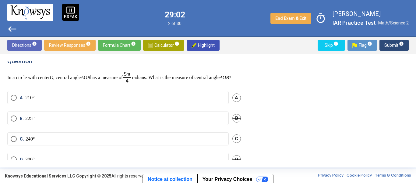
scroll to position [2, 0]
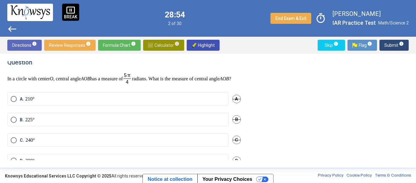
click at [163, 46] on span "Calculator info" at bounding box center [163, 45] width 31 height 11
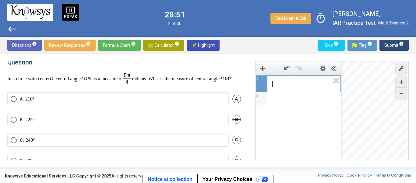
click at [304, 86] on span "​" at bounding box center [301, 83] width 58 height 7
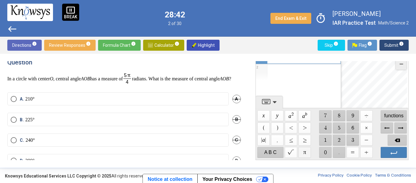
click at [302, 151] on span "$$ π" at bounding box center [305, 152] width 12 height 11
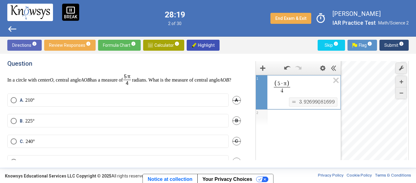
scroll to position [0, 0]
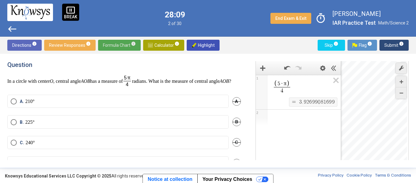
click at [114, 41] on span "Formula Chart info" at bounding box center [119, 45] width 33 height 11
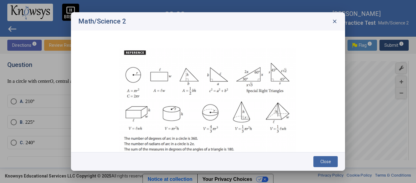
click at [336, 21] on span "close" at bounding box center [335, 21] width 6 height 6
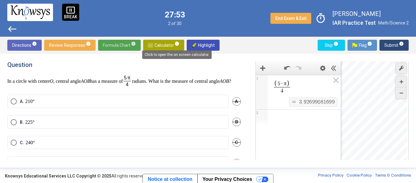
click at [174, 46] on mat-tooltip-component "Click to open the on screen calculator." at bounding box center [177, 54] width 78 height 17
click at [174, 47] on mat-tooltip-component "Click to open the on screen calculator." at bounding box center [177, 54] width 78 height 17
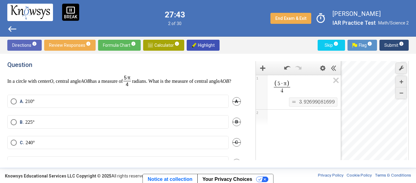
click at [333, 45] on sup "info" at bounding box center [335, 43] width 5 height 5
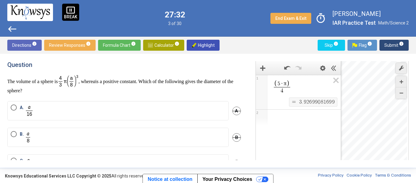
click at [128, 41] on span "Formula Chart info" at bounding box center [119, 45] width 33 height 11
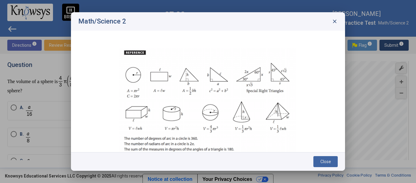
scroll to position [13, 0]
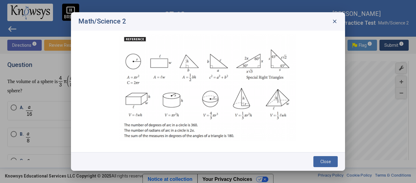
click at [337, 20] on span "close" at bounding box center [335, 21] width 6 height 6
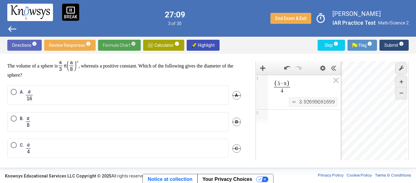
scroll to position [15, 0]
click at [79, 92] on label "A." at bounding box center [118, 95] width 215 height 12
click at [388, 48] on span "Submit info" at bounding box center [395, 45] width 20 height 11
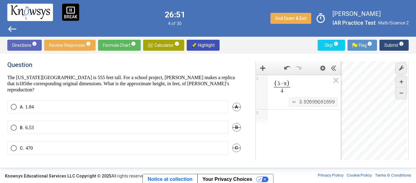
scroll to position [1, 0]
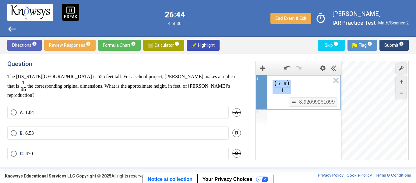
drag, startPoint x: 295, startPoint y: 93, endPoint x: 266, endPoint y: 79, distance: 31.6
click at [266, 79] on div "**********" at bounding box center [298, 92] width 85 height 35
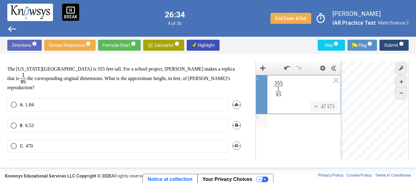
scroll to position [6, 0]
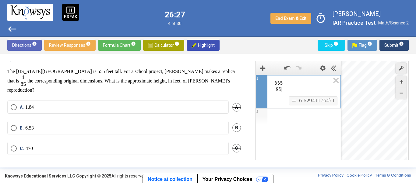
click at [109, 121] on mat-radio-button "B. 6.53" at bounding box center [118, 127] width 222 height 13
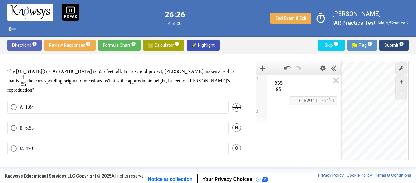
click at [109, 121] on mat-radio-button "B. 6.53" at bounding box center [118, 127] width 222 height 13
click at [14, 125] on span "Select an option" at bounding box center [14, 128] width 6 height 6
click at [387, 44] on span "Submit info" at bounding box center [395, 45] width 20 height 11
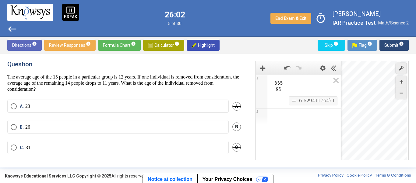
scroll to position [1, 0]
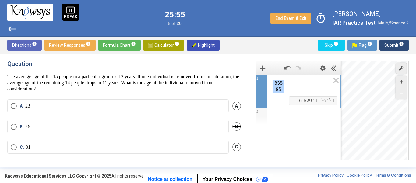
drag, startPoint x: 292, startPoint y: 87, endPoint x: 259, endPoint y: 85, distance: 32.7
click at [259, 85] on div "**********" at bounding box center [298, 92] width 85 height 34
click at [259, 85] on div "Expression List" at bounding box center [261, 84] width 9 height 9
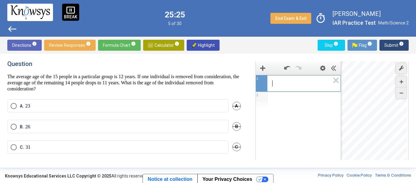
click at [30, 122] on mat-radio-button "B. 26" at bounding box center [118, 125] width 222 height 13
click at [10, 127] on mat-radio-button "B. 26" at bounding box center [118, 125] width 222 height 13
click at [11, 127] on span "Select an option" at bounding box center [14, 126] width 6 height 6
click at [400, 48] on span "Submit info" at bounding box center [395, 45] width 20 height 11
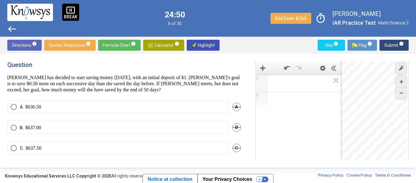
scroll to position [1, 0]
click at [124, 55] on div "Question [PERSON_NAME] has decided to start saving money [DATE], with an initia…" at bounding box center [208, 110] width 416 height 113
click at [125, 45] on span "Formula Chart info" at bounding box center [119, 45] width 33 height 11
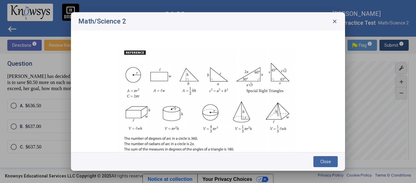
click at [336, 16] on div "Math/Science 2 close" at bounding box center [208, 21] width 274 height 18
click at [338, 22] on div "Math/Science 2 close" at bounding box center [208, 21] width 274 height 18
click at [335, 20] on span "close" at bounding box center [335, 21] width 6 height 6
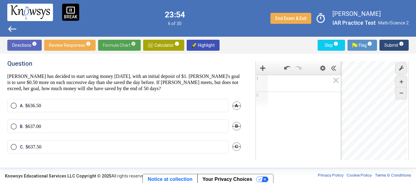
click at [343, 49] on button "Skip info" at bounding box center [331, 45] width 27 height 11
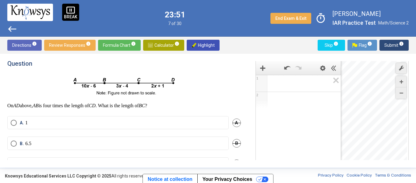
click at [96, 103] on em "CD" at bounding box center [92, 105] width 7 height 5
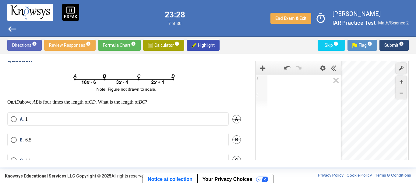
scroll to position [6, 0]
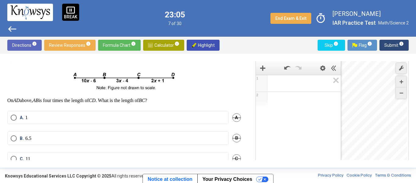
click at [325, 43] on span "Skip info" at bounding box center [332, 45] width 18 height 11
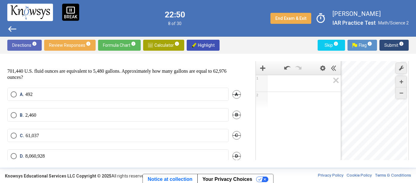
click at [314, 80] on span "Expression 1:" at bounding box center [301, 83] width 58 height 7
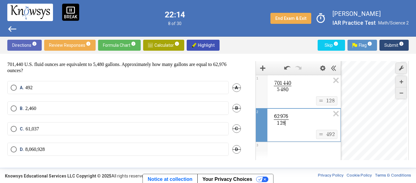
scroll to position [12, 0]
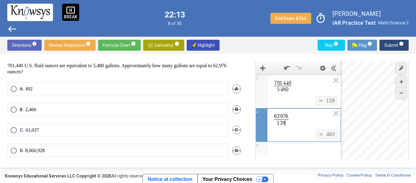
click at [154, 87] on label "A. 492" at bounding box center [118, 89] width 215 height 6
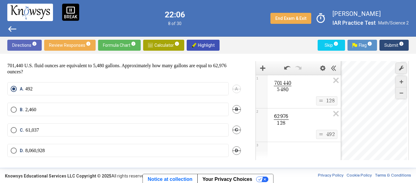
click at [397, 45] on span "Submit info" at bounding box center [395, 45] width 20 height 11
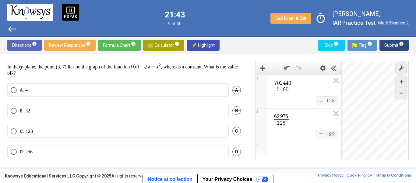
click at [323, 45] on span "Skip info" at bounding box center [332, 45] width 18 height 11
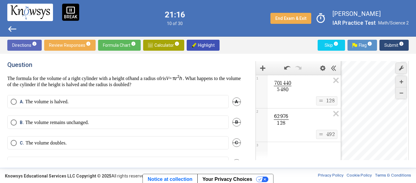
scroll to position [0, 0]
click at [196, 119] on label "B. The volume remains unchanged." at bounding box center [118, 122] width 215 height 6
drag, startPoint x: 3, startPoint y: 79, endPoint x: 215, endPoint y: 87, distance: 211.4
click at [215, 87] on div "Question The formula for the volume of a right cylinder with a height of h and …" at bounding box center [208, 110] width 416 height 113
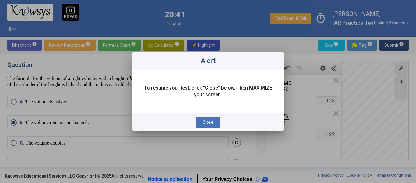
click at [216, 119] on button "Close" at bounding box center [208, 121] width 24 height 11
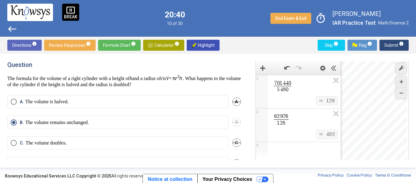
click at [53, 77] on p "The formula for the volume of a right cylinder with a height of h and a radius …" at bounding box center [124, 80] width 234 height 13
click at [393, 49] on span "Submit info" at bounding box center [395, 45] width 20 height 11
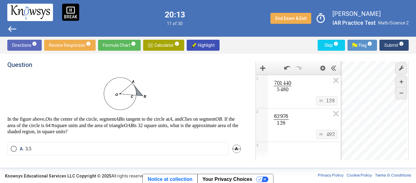
click at [335, 47] on span "Skip info" at bounding box center [332, 45] width 18 height 11
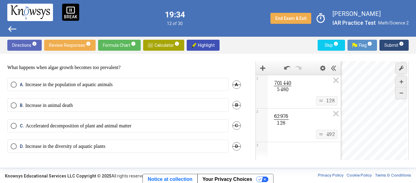
scroll to position [80, 0]
click at [150, 149] on label "D. Increase in the diversity of aquatic plants" at bounding box center [118, 146] width 215 height 6
click at [203, 107] on label "B. Increase in animal death" at bounding box center [118, 105] width 215 height 6
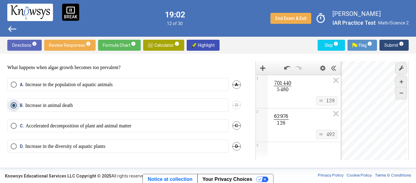
click at [315, 50] on div "Directions info Review Responses info Formula Chart info Calculator info Highli…" at bounding box center [208, 45] width 416 height 17
click at [407, 50] on button "Submit info" at bounding box center [394, 45] width 29 height 11
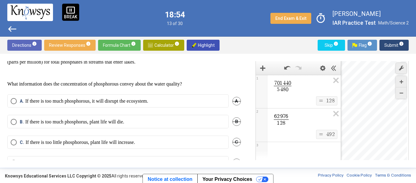
scroll to position [57, 0]
click at [183, 107] on mat-radio-button "A. If there is too much phosphorous, it will disrupt the ecosystem." at bounding box center [118, 100] width 222 height 13
click at [194, 104] on label "A. If there is too much phosphorous, it will disrupt the ecosystem." at bounding box center [118, 101] width 215 height 6
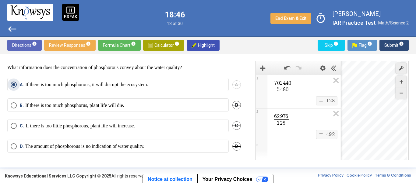
click at [403, 48] on span "Submit info" at bounding box center [395, 45] width 20 height 11
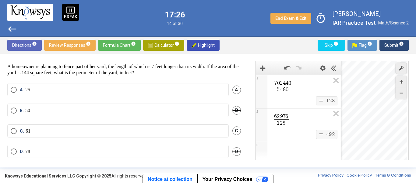
scroll to position [12, 0]
click at [327, 42] on span "Skip info" at bounding box center [332, 45] width 18 height 11
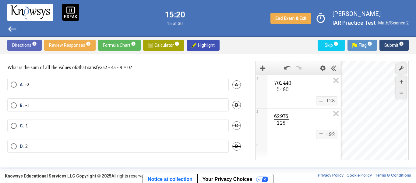
scroll to position [11, 0]
click at [113, 75] on div "Question What is the sum of all the values of a that satisfy ? A. -2 A B. -1 B …" at bounding box center [127, 110] width 241 height 99
click at [117, 80] on mat-radio-button "A. -2" at bounding box center [118, 84] width 222 height 13
click at [15, 84] on span "Select an option" at bounding box center [14, 84] width 6 height 6
click at [398, 47] on span "Submit info" at bounding box center [395, 45] width 20 height 11
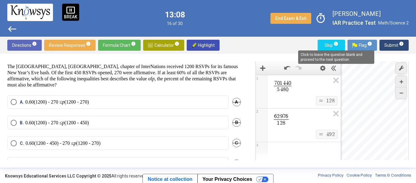
click at [334, 46] on mat-tooltip-component "Click to leave the question blank and proceed to the next question." at bounding box center [336, 57] width 85 height 22
click at [331, 46] on mat-tooltip-component "Click to leave the question blank and proceed to the next question." at bounding box center [336, 57] width 85 height 22
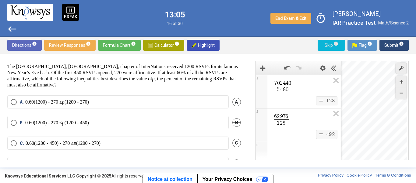
click at [327, 45] on span "Skip info" at bounding box center [332, 45] width 18 height 11
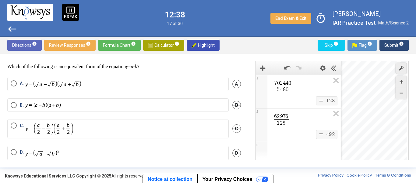
click at [85, 151] on label "D." at bounding box center [118, 153] width 215 height 8
click at [390, 41] on span "Submit info" at bounding box center [395, 45] width 20 height 11
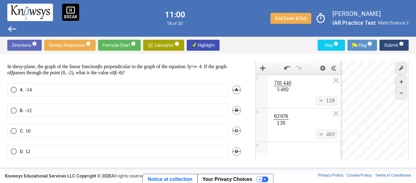
click at [42, 113] on mat-radio-button "B. -12" at bounding box center [118, 109] width 222 height 13
click at [29, 106] on mat-radio-button "B. -12" at bounding box center [118, 109] width 222 height 13
click at [12, 111] on span "Select an option" at bounding box center [14, 110] width 6 height 6
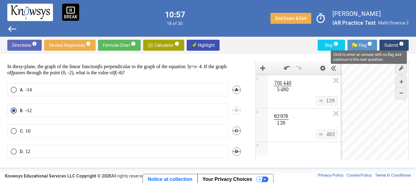
click at [401, 43] on span "info" at bounding box center [401, 43] width 5 height 5
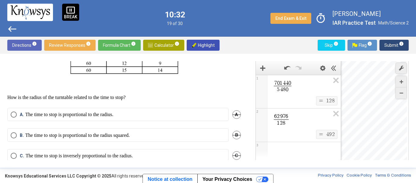
scroll to position [240, 0]
click at [333, 41] on sup "info" at bounding box center [335, 43] width 5 height 5
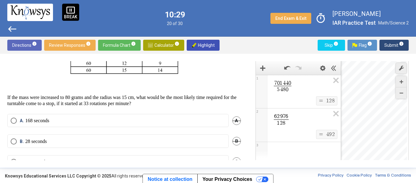
click at [327, 41] on span "Skip info" at bounding box center [332, 45] width 18 height 11
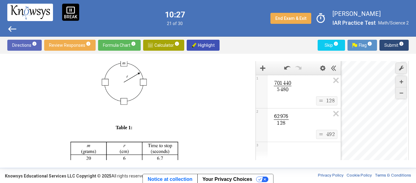
scroll to position [265, 0]
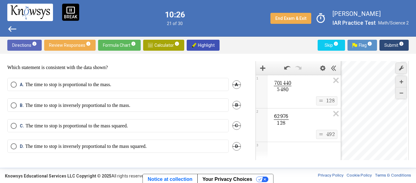
click at [330, 46] on span "Skip info" at bounding box center [332, 45] width 18 height 11
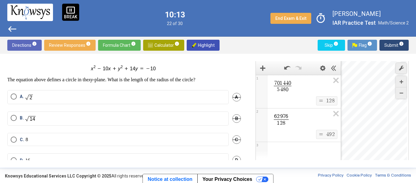
scroll to position [13, 0]
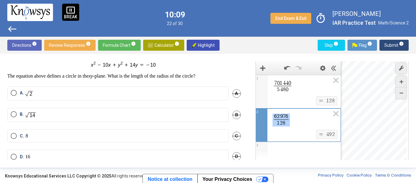
drag, startPoint x: 298, startPoint y: 120, endPoint x: 226, endPoint y: 95, distance: 76.2
click at [226, 95] on div "**********" at bounding box center [208, 110] width 402 height 99
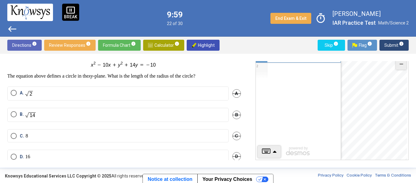
scroll to position [0, 0]
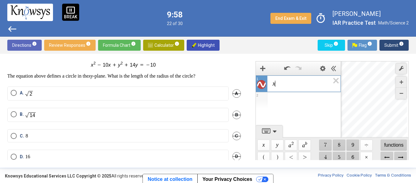
click at [290, 144] on span "$$ a 2" at bounding box center [291, 144] width 12 height 11
click at [288, 145] on span "$$ a 2" at bounding box center [291, 144] width 12 height 11
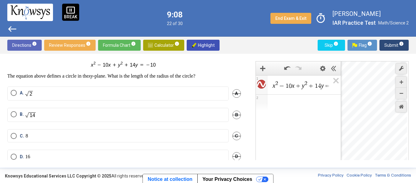
drag, startPoint x: 394, startPoint y: 141, endPoint x: 401, endPoint y: 152, distance: 12.3
click at [401, 152] on div "Desmos Graphing Calculator" at bounding box center [374, 125] width 66 height 128
drag, startPoint x: 382, startPoint y: 145, endPoint x: 416, endPoint y: 144, distance: 33.9
click at [416, 144] on div "Question The equation above defines a circle in the xy -plane. What is the leng…" at bounding box center [208, 110] width 416 height 113
drag, startPoint x: 360, startPoint y: 137, endPoint x: 416, endPoint y: 141, distance: 56.5
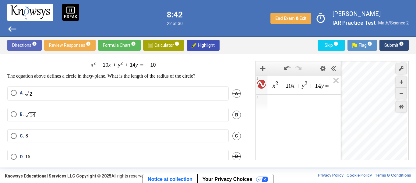
click at [416, 141] on div "Question The equation above defines a circle in the xy -plane. What is the leng…" at bounding box center [208, 110] width 416 height 113
drag, startPoint x: 393, startPoint y: 134, endPoint x: 397, endPoint y: 133, distance: 4.6
click at [397, 133] on div "Desmos Graphing Calculator" at bounding box center [374, 125] width 66 height 128
drag, startPoint x: 389, startPoint y: 134, endPoint x: 377, endPoint y: 129, distance: 13.2
click at [377, 129] on div "Desmos Graphing Calculator" at bounding box center [374, 125] width 66 height 128
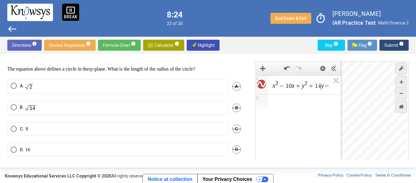
scroll to position [20, 0]
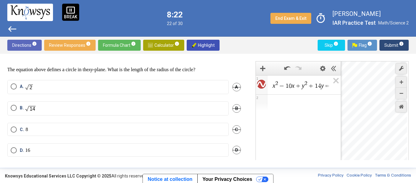
click at [112, 154] on mat-radio-button "D. 16" at bounding box center [118, 149] width 222 height 13
click at [106, 147] on label "D. 16" at bounding box center [118, 150] width 215 height 6
click at [391, 44] on span "Submit info" at bounding box center [395, 45] width 20 height 11
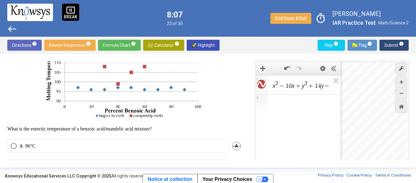
scroll to position [134, 0]
click at [325, 46] on span "Skip info" at bounding box center [332, 45] width 18 height 11
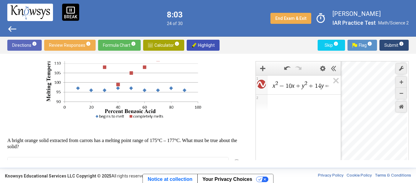
click at [334, 49] on span "Skip info" at bounding box center [332, 45] width 18 height 11
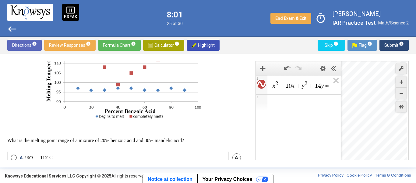
click at [334, 48] on span "Skip info" at bounding box center [332, 45] width 18 height 11
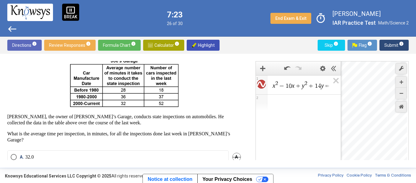
scroll to position [30, 0]
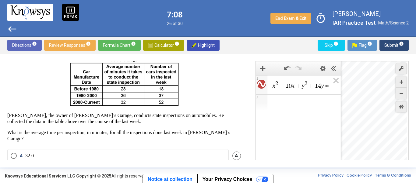
drag, startPoint x: 117, startPoint y: 89, endPoint x: 130, endPoint y: 106, distance: 20.9
click at [130, 106] on img at bounding box center [124, 81] width 116 height 52
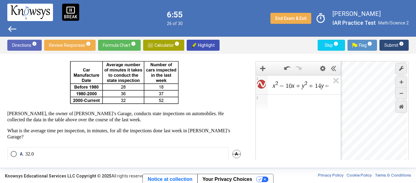
scroll to position [31, 0]
click at [335, 83] on icon "Expression List" at bounding box center [334, 82] width 14 height 14
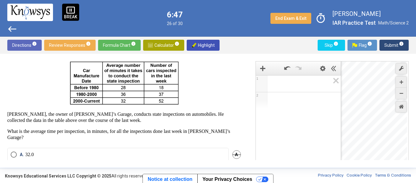
click at [311, 81] on span "Math Input:" at bounding box center [301, 83] width 58 height 7
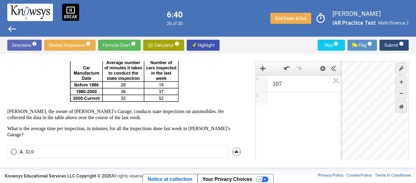
scroll to position [34, 0]
click at [315, 82] on span "1 0 7" at bounding box center [301, 83] width 58 height 7
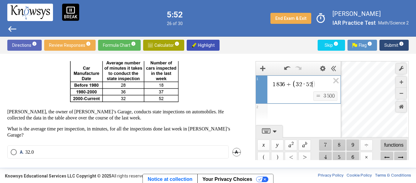
drag, startPoint x: 330, startPoint y: 86, endPoint x: 295, endPoint y: 91, distance: 34.7
click at [335, 80] on icon "Expression List" at bounding box center [334, 82] width 14 height 14
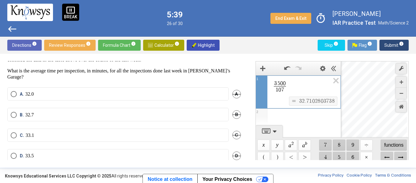
scroll to position [90, 0]
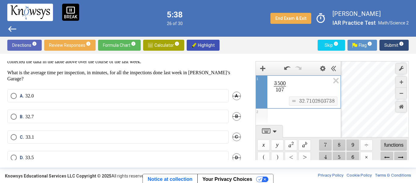
click at [77, 113] on label "B. 32.7" at bounding box center [118, 116] width 215 height 6
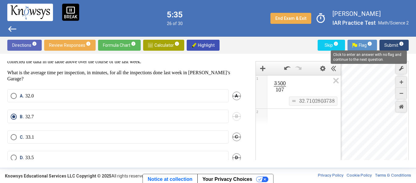
click at [404, 46] on mat-tooltip-component "Click to enter an answer with no flag and continue to the next question." at bounding box center [369, 57] width 85 height 22
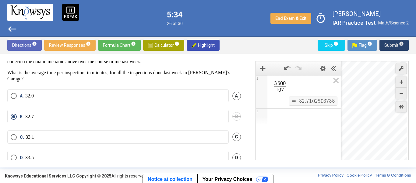
click at [390, 45] on span "Submit info" at bounding box center [395, 45] width 20 height 11
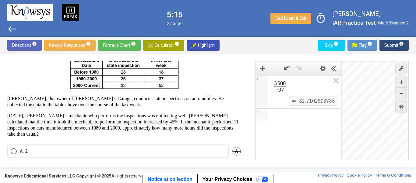
scroll to position [47, 0]
drag, startPoint x: 121, startPoint y: 78, endPoint x: 190, endPoint y: 77, distance: 69.2
click at [190, 77] on p at bounding box center [124, 64] width 234 height 52
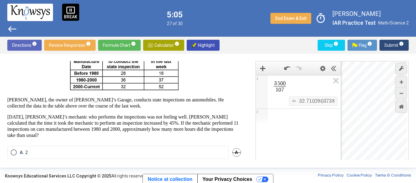
scroll to position [46, 0]
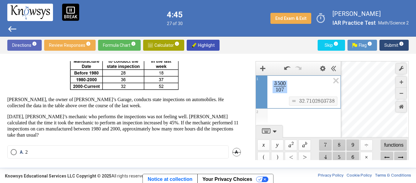
drag, startPoint x: 297, startPoint y: 85, endPoint x: 256, endPoint y: 77, distance: 42.7
click at [256, 77] on div "**********" at bounding box center [298, 92] width 85 height 34
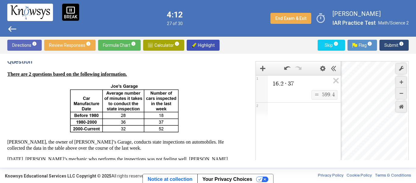
scroll to position [0, 0]
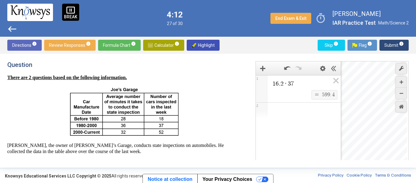
click at [5, 77] on div "Question There are 2 questions based on the following information. [PERSON_NAME…" at bounding box center [208, 110] width 416 height 113
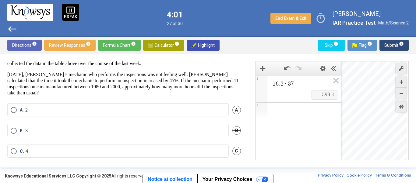
scroll to position [89, 0]
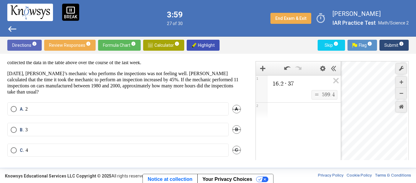
click at [315, 95] on span "=" at bounding box center [317, 94] width 6 height 5
click at [316, 81] on span "1 6 . 2 · 3 7" at bounding box center [301, 83] width 58 height 7
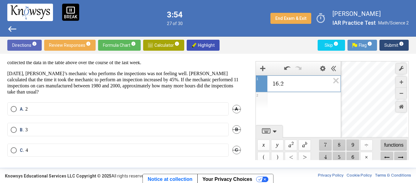
click at [13, 91] on p "[DATE], [PERSON_NAME]’s mechanic who performs the inspections was not feeling w…" at bounding box center [124, 82] width 234 height 24
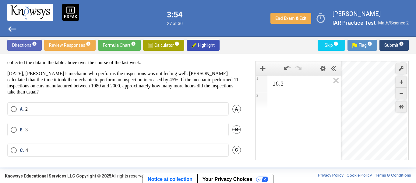
scroll to position [77, 0]
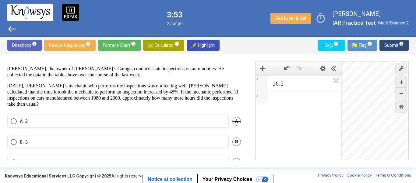
click at [307, 75] on div "1 6 . 2" at bounding box center [298, 82] width 85 height 15
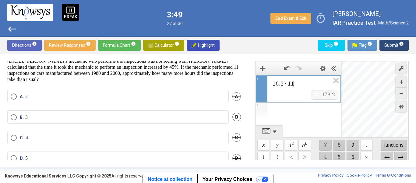
scroll to position [113, 0]
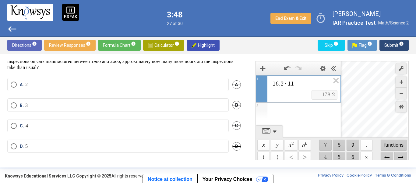
click at [131, 106] on label "B. 3" at bounding box center [118, 105] width 215 height 6
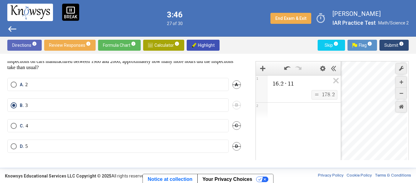
click at [390, 47] on span "Submit info" at bounding box center [395, 45] width 20 height 11
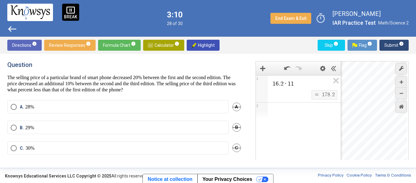
scroll to position [22, 0]
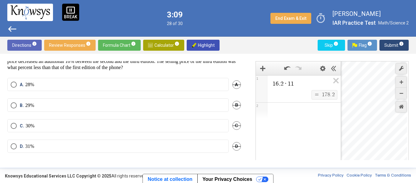
click at [68, 86] on label "A. 28%" at bounding box center [118, 84] width 215 height 6
click at [391, 41] on span "Submit info" at bounding box center [395, 45] width 20 height 11
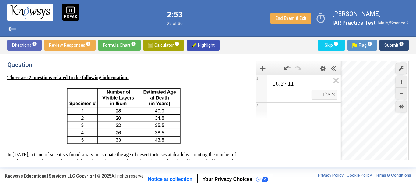
scroll to position [127, 0]
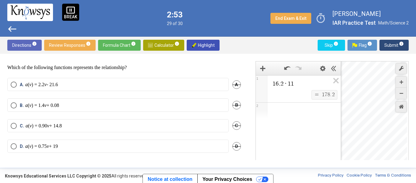
click at [137, 113] on div "B. a ( v ) = 1.4 v + 0.08 B" at bounding box center [124, 108] width 234 height 20
click at [137, 106] on label "B. a ( v ) = 1.4 v + 0.08" at bounding box center [118, 105] width 215 height 6
click at [388, 42] on span "Submit info" at bounding box center [395, 45] width 20 height 11
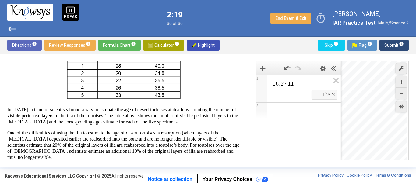
scroll to position [41, 0]
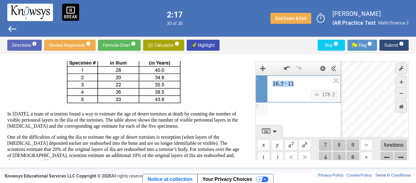
drag, startPoint x: 308, startPoint y: 81, endPoint x: 194, endPoint y: 82, distance: 113.4
click at [194, 82] on div "Question There are 2 questions related to the following information. In [DATE],…" at bounding box center [208, 110] width 402 height 99
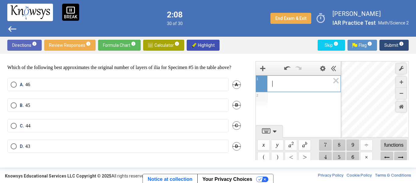
scroll to position [150, 0]
click at [77, 129] on label "C. 44" at bounding box center [118, 126] width 215 height 6
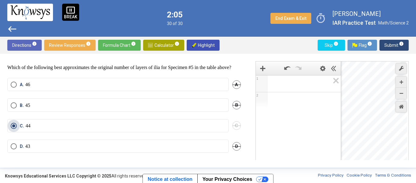
click at [79, 121] on mat-radio-button "C. 44" at bounding box center [118, 125] width 222 height 13
click at [388, 42] on span "Submit info" at bounding box center [395, 45] width 20 height 11
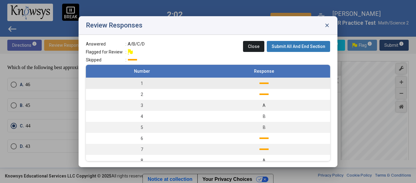
click at [252, 85] on td at bounding box center [264, 82] width 132 height 11
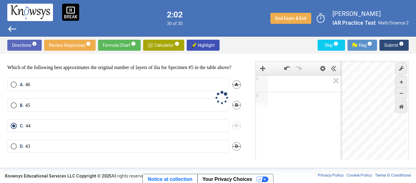
scroll to position [34, 0]
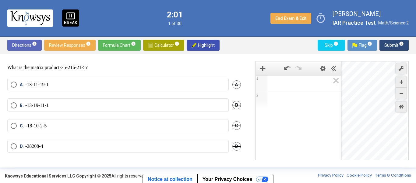
click at [83, 126] on mat-radio-button "C. - 18 - 10 - 2 - 5" at bounding box center [118, 125] width 222 height 13
click at [74, 123] on label "C. - 18 - 10 - 2 - 5" at bounding box center [118, 126] width 215 height 6
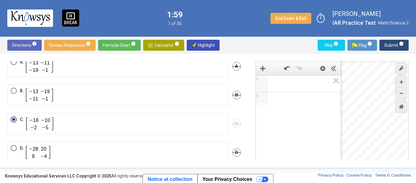
click at [394, 44] on span "Submit info" at bounding box center [395, 45] width 20 height 11
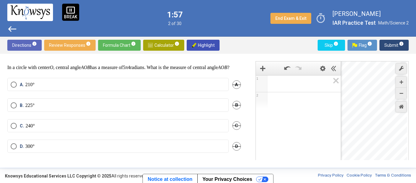
click at [128, 100] on mat-radio-button "B. 225°" at bounding box center [118, 104] width 222 height 13
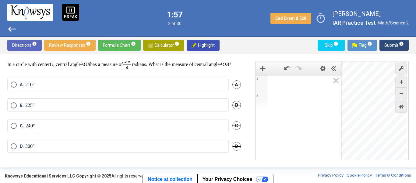
scroll to position [23, 0]
click at [133, 104] on label "B. 225°" at bounding box center [118, 105] width 215 height 6
click at [393, 43] on span "Submit info" at bounding box center [395, 45] width 20 height 11
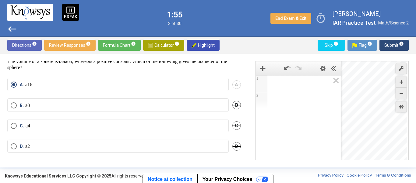
scroll to position [18, 0]
click at [390, 47] on span "Submit info" at bounding box center [395, 45] width 20 height 11
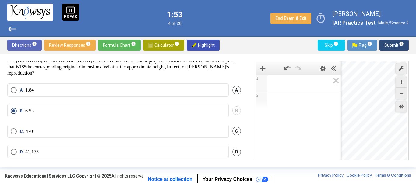
click at [390, 47] on span "Submit info" at bounding box center [395, 45] width 20 height 11
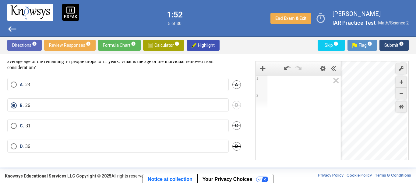
click at [390, 47] on span "Submit info" at bounding box center [395, 45] width 20 height 11
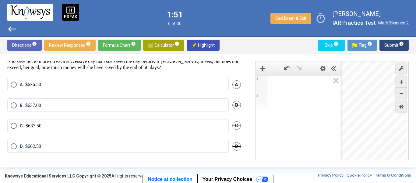
click at [153, 125] on label "C. $637.50" at bounding box center [118, 126] width 215 height 6
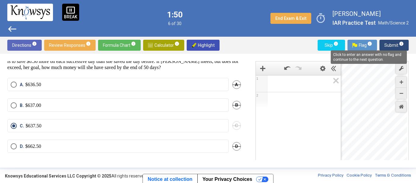
click at [399, 47] on mat-tooltip-component "Click to enter an answer with no flag and continue to the next question." at bounding box center [369, 57] width 85 height 22
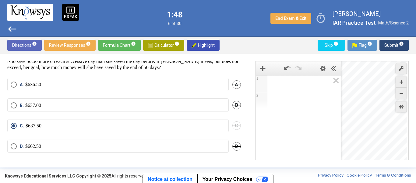
click at [394, 45] on span "Submit info" at bounding box center [395, 45] width 20 height 11
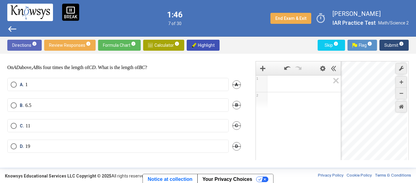
scroll to position [39, 0]
click at [206, 116] on div "B. 6.5 B" at bounding box center [124, 109] width 234 height 20
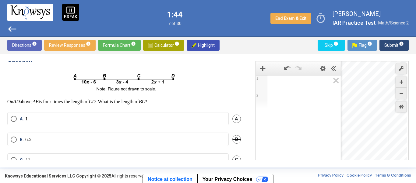
scroll to position [39, 0]
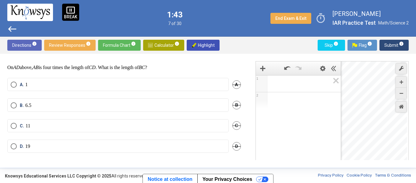
click at [128, 127] on label "C. 11" at bounding box center [118, 126] width 215 height 6
click at [388, 43] on span "Submit info" at bounding box center [395, 45] width 20 height 11
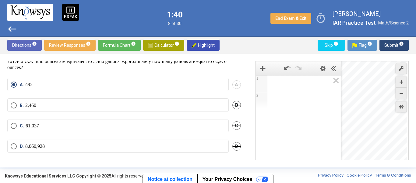
click at [396, 40] on span "Submit info" at bounding box center [395, 45] width 20 height 11
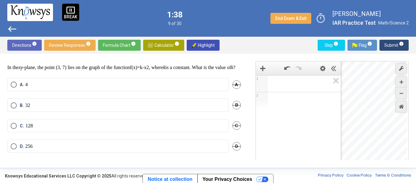
click at [119, 108] on mat-radio-button "B. 32" at bounding box center [118, 104] width 222 height 13
click at [124, 101] on mat-radio-button "B. 32" at bounding box center [118, 104] width 222 height 13
click at [129, 105] on label "B. 32" at bounding box center [118, 105] width 215 height 6
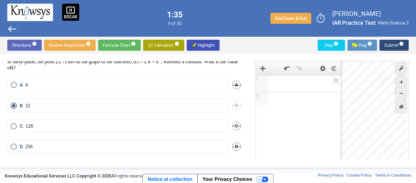
click at [399, 44] on sup "info" at bounding box center [401, 43] width 5 height 5
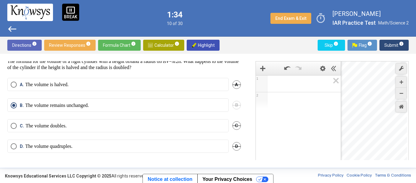
click at [399, 44] on sup "info" at bounding box center [401, 43] width 5 height 5
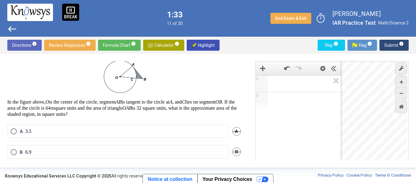
scroll to position [64, 0]
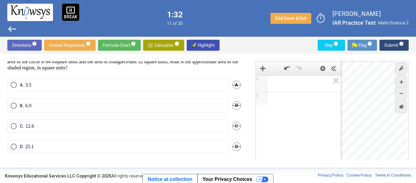
click at [138, 129] on mat-radio-button "C. 12.6" at bounding box center [118, 125] width 222 height 13
click at [148, 119] on mat-radio-button "C. 12.6" at bounding box center [118, 125] width 222 height 13
click at [149, 121] on mat-radio-button "C. 12.6" at bounding box center [118, 125] width 222 height 13
click at [155, 128] on label "C. 12.6" at bounding box center [118, 126] width 215 height 6
click at [401, 41] on span "Submit info" at bounding box center [395, 45] width 20 height 11
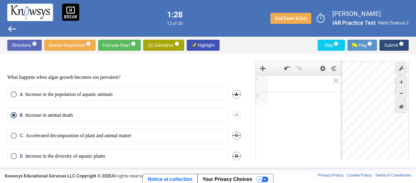
click at [408, 44] on button "Submit info" at bounding box center [394, 45] width 29 height 11
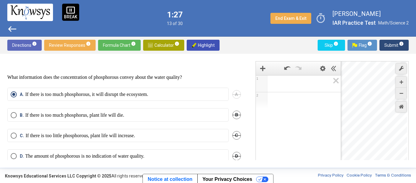
click at [404, 49] on span "Submit info" at bounding box center [395, 45] width 20 height 11
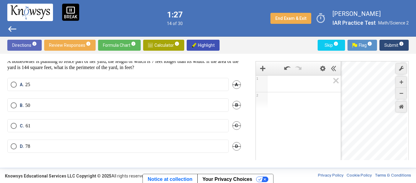
scroll to position [16, 0]
click at [169, 119] on mat-radio-button "C. 61" at bounding box center [118, 125] width 222 height 13
click at [175, 103] on label "B. 50" at bounding box center [118, 105] width 215 height 6
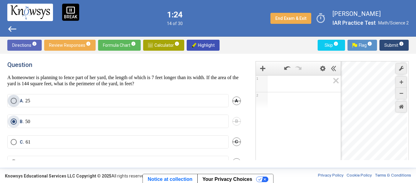
scroll to position [0, 0]
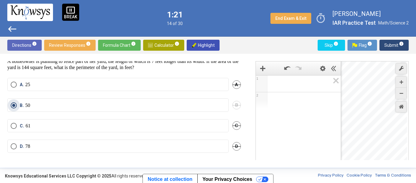
click at [408, 50] on button "Submit info" at bounding box center [394, 45] width 29 height 11
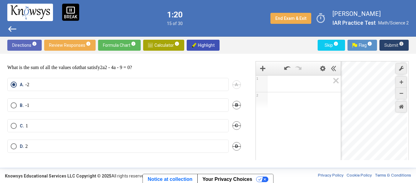
click at [390, 50] on span "Submit info" at bounding box center [395, 45] width 20 height 11
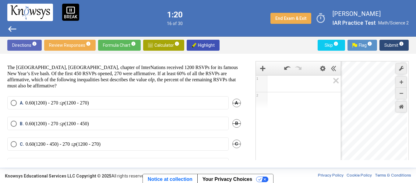
scroll to position [16, 0]
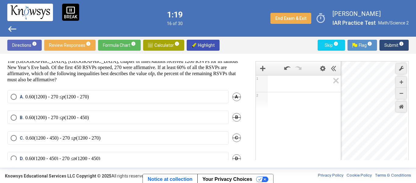
click at [171, 138] on label "C. 0.60(1200 - 450) - 270 ≤ p (1200 - 270)" at bounding box center [118, 138] width 215 height 6
click at [395, 49] on span "Submit info" at bounding box center [395, 45] width 20 height 11
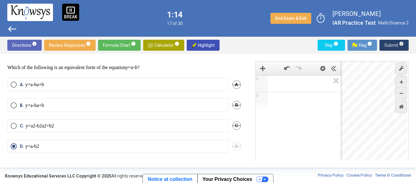
click at [400, 50] on span "Submit info" at bounding box center [395, 45] width 20 height 11
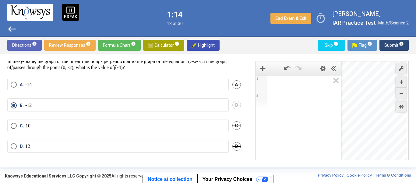
click at [406, 50] on button "Submit info" at bounding box center [394, 45] width 29 height 11
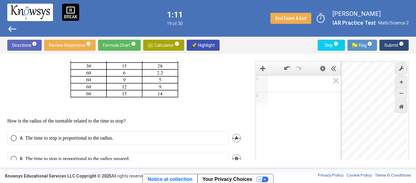
scroll to position [276, 0]
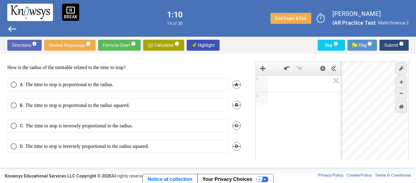
click at [170, 102] on label "B. The time to stop is proportional to the radius squared." at bounding box center [118, 105] width 215 height 6
click at [397, 48] on span "Submit info" at bounding box center [395, 45] width 20 height 11
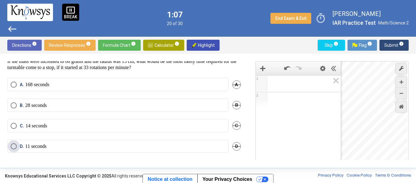
scroll to position [282, 0]
click at [190, 108] on label "B. 28 seconds" at bounding box center [118, 105] width 215 height 6
click at [404, 46] on span "Submit info" at bounding box center [395, 45] width 20 height 11
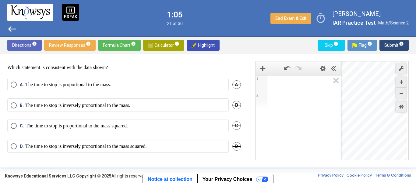
scroll to position [265, 0]
click at [192, 107] on label "B. The time to stop is inversely proportional to the mass." at bounding box center [118, 105] width 215 height 6
click at [391, 44] on span "Submit info" at bounding box center [395, 45] width 20 height 11
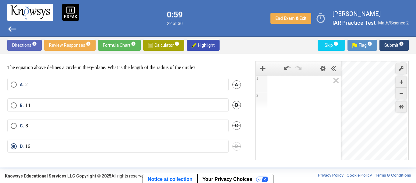
click at [395, 50] on span "Submit info" at bounding box center [395, 45] width 20 height 11
click at [192, 107] on label "B. 99°C" at bounding box center [118, 105] width 215 height 6
click at [402, 42] on span "info" at bounding box center [401, 43] width 5 height 5
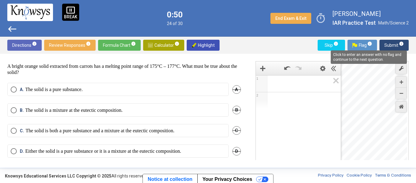
scroll to position [225, 0]
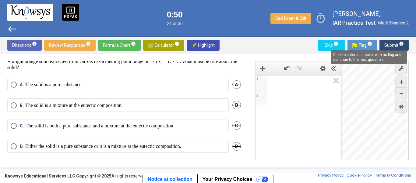
click at [212, 102] on label "B. The solid is a mixture at the eutectic composition." at bounding box center [118, 105] width 215 height 6
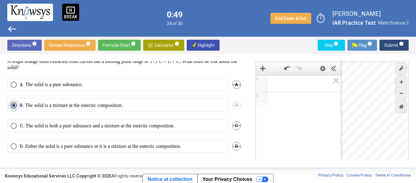
click at [397, 50] on span "Submit info" at bounding box center [395, 45] width 20 height 11
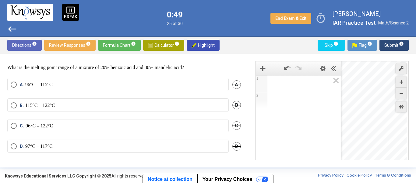
scroll to position [219, 0]
click at [181, 144] on label "D. 97°C – 117°C" at bounding box center [118, 146] width 215 height 6
click at [398, 54] on div "Question There are 3 questions related to the following information. Melting oc…" at bounding box center [208, 110] width 416 height 113
click at [396, 49] on span "Submit info" at bounding box center [395, 45] width 20 height 11
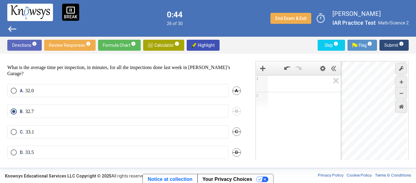
click at [405, 49] on button "Submit info" at bounding box center [394, 45] width 29 height 11
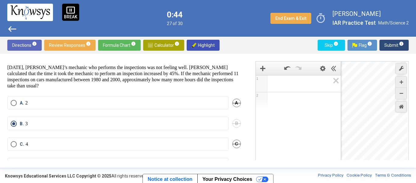
scroll to position [113, 0]
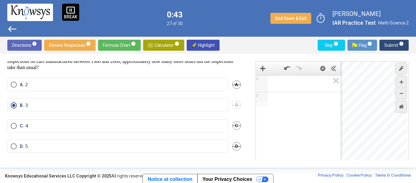
click at [410, 56] on div "Question There are 2 questions based on the following information. [PERSON_NAME…" at bounding box center [208, 110] width 416 height 113
click at [401, 50] on span "Submit info" at bounding box center [395, 45] width 20 height 11
click at [398, 55] on div "Question The selling price of a particular brand of smart phone decreased 20% b…" at bounding box center [208, 110] width 416 height 113
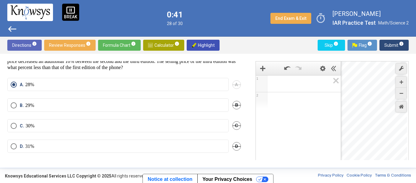
click at [394, 49] on span "Submit info" at bounding box center [395, 45] width 20 height 11
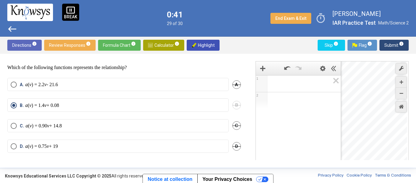
click at [401, 47] on span "Submit info" at bounding box center [395, 45] width 20 height 11
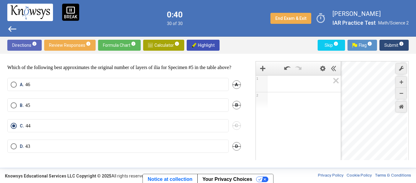
click at [408, 45] on button "Submit info" at bounding box center [394, 45] width 29 height 11
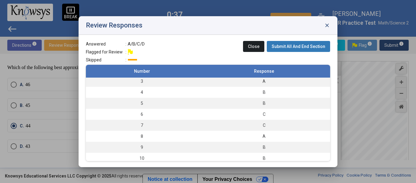
scroll to position [0, 0]
click at [320, 48] on span "Submit All And End Section" at bounding box center [299, 46] width 54 height 5
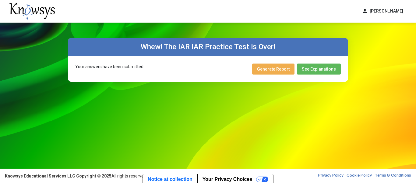
click at [286, 73] on button "Generate Report" at bounding box center [273, 68] width 42 height 11
